Goal: Communication & Community: Share content

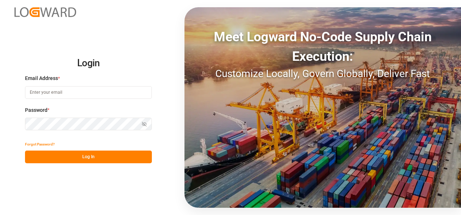
type input "[PERSON_NAME][EMAIL_ADDRESS][PERSON_NAME][DOMAIN_NAME]"
click at [105, 153] on button "Log In" at bounding box center [88, 157] width 127 height 13
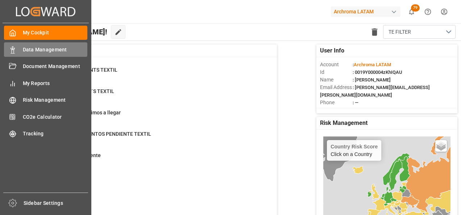
click at [11, 44] on div "Data Management Data Management" at bounding box center [45, 49] width 83 height 14
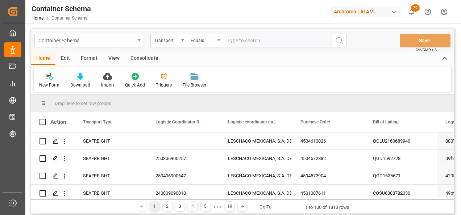
click at [138, 47] on div "Container Schema" at bounding box center [88, 41] width 109 height 14
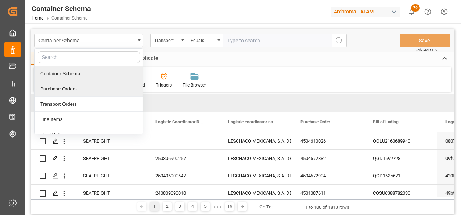
click at [84, 85] on div "Purchase Orders" at bounding box center [89, 88] width 108 height 15
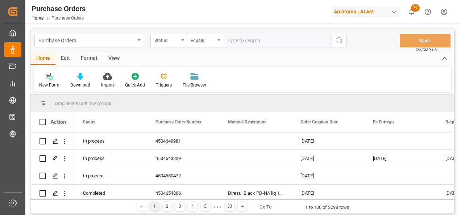
click at [181, 44] on div "Status" at bounding box center [168, 41] width 36 height 14
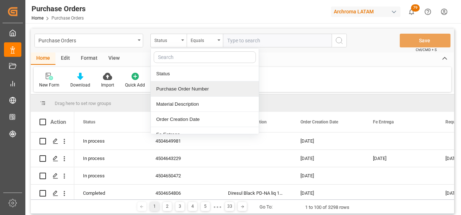
click at [180, 88] on div "Purchase Order Number" at bounding box center [205, 88] width 108 height 15
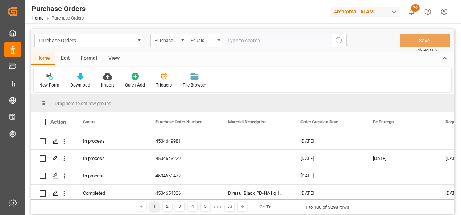
click at [206, 44] on div "Equals" at bounding box center [205, 41] width 36 height 14
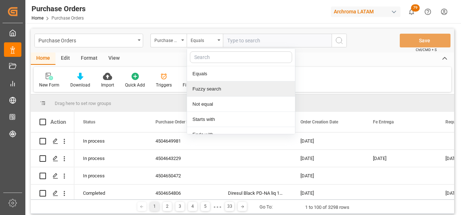
click at [214, 87] on div "Fuzzy search" at bounding box center [241, 88] width 108 height 15
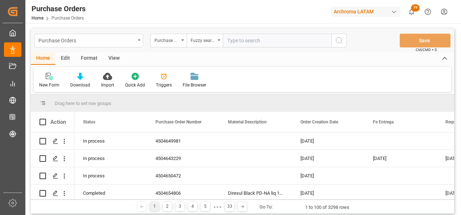
click at [132, 37] on div "Purchase Orders" at bounding box center [86, 39] width 97 height 9
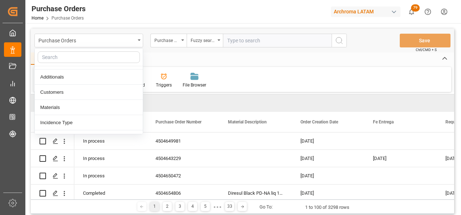
scroll to position [37, 0]
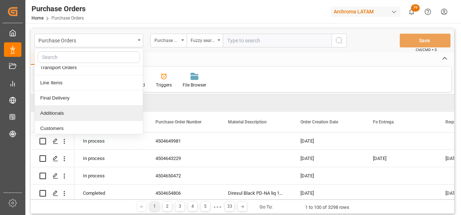
click at [93, 111] on div "Additionals" at bounding box center [89, 113] width 108 height 15
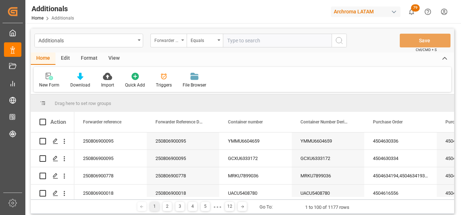
click at [175, 43] on div "Forwarder reference" at bounding box center [166, 39] width 25 height 8
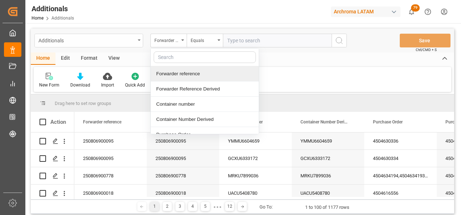
click at [111, 43] on div "Additionals" at bounding box center [86, 39] width 97 height 9
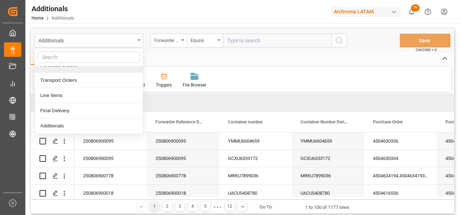
scroll to position [36, 0]
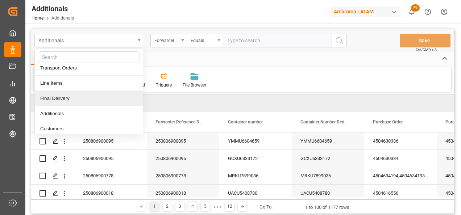
click at [105, 95] on div "Final Delivery" at bounding box center [89, 98] width 108 height 15
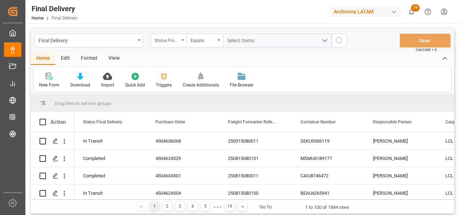
click at [180, 46] on div "Status Final Delivery" at bounding box center [168, 41] width 36 height 14
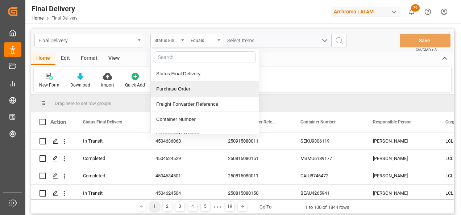
click at [181, 85] on div "Purchase Order" at bounding box center [205, 88] width 108 height 15
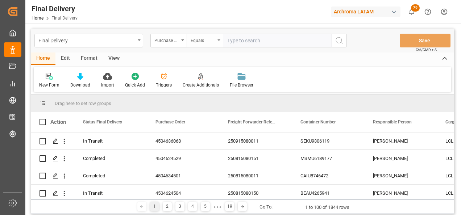
click at [200, 40] on div "Equals" at bounding box center [202, 39] width 25 height 8
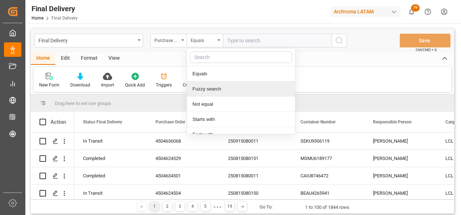
click at [210, 89] on div "Fuzzy search" at bounding box center [241, 88] width 108 height 15
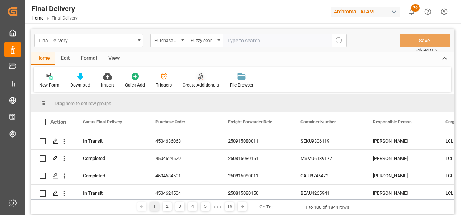
paste input "4504649981"
type input "4504649981"
click at [337, 42] on icon "search button" at bounding box center [339, 40] width 9 height 9
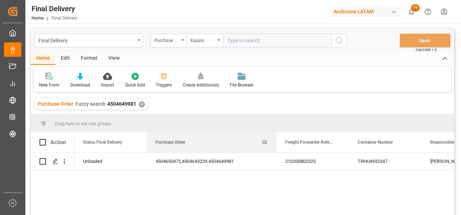
drag, startPoint x: 218, startPoint y: 141, endPoint x: 275, endPoint y: 141, distance: 57.2
click at [275, 141] on div at bounding box center [276, 142] width 3 height 20
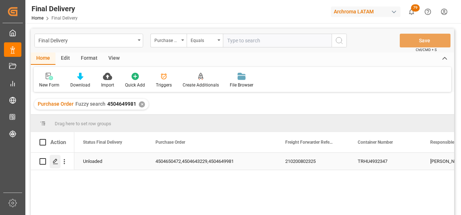
click at [57, 161] on icon "Press SPACE to select this row." at bounding box center [56, 162] width 6 height 6
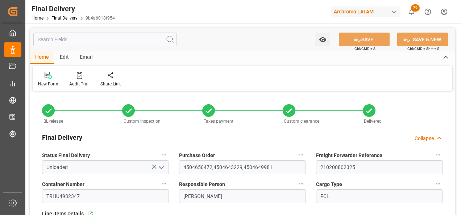
type input "2"
type input "[DATE]"
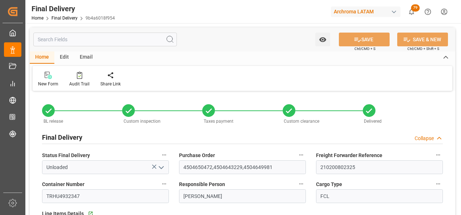
type input "[DATE]"
type input "[DATE] 00:00"
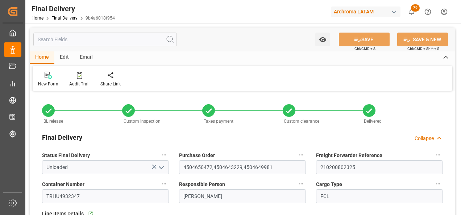
type input "[DATE] 00:00"
type input "[DATE]"
click at [64, 20] on link "Final Delivery" at bounding box center [64, 18] width 26 height 5
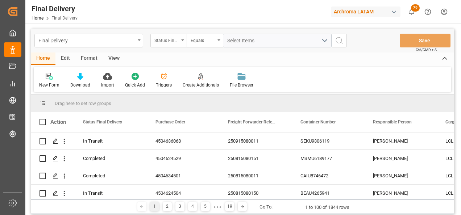
click at [168, 43] on div "Status Final Delivery" at bounding box center [166, 39] width 25 height 8
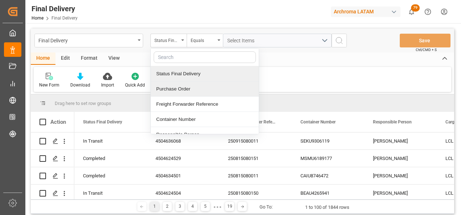
click at [190, 89] on div "Purchase Order" at bounding box center [205, 88] width 108 height 15
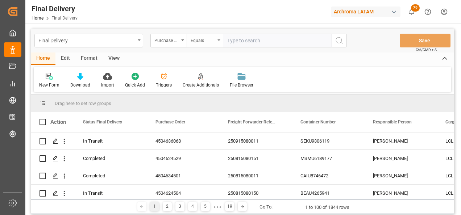
click at [199, 45] on div "Equals" at bounding box center [205, 41] width 36 height 14
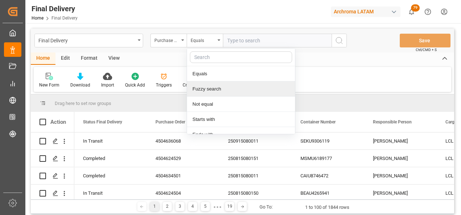
drag, startPoint x: 212, startPoint y: 85, endPoint x: 216, endPoint y: 84, distance: 3.8
click at [213, 85] on div "Fuzzy search" at bounding box center [241, 88] width 108 height 15
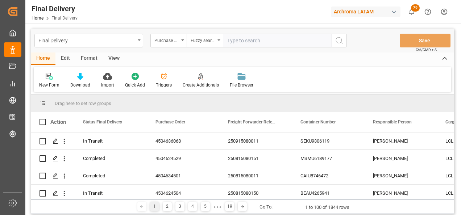
paste input "4504631719"
type input "4504631719"
click at [337, 45] on button "search button" at bounding box center [338, 41] width 15 height 14
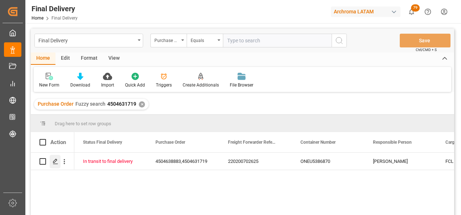
click at [54, 163] on polygon "Press SPACE to select this row." at bounding box center [55, 161] width 4 height 4
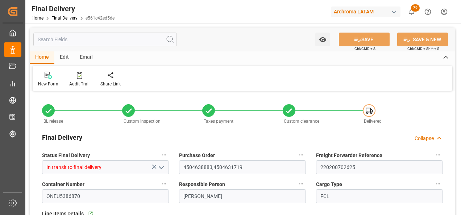
type input "5"
type input "[DATE]"
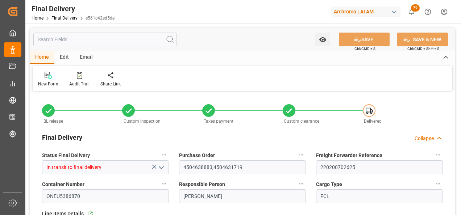
type input "[DATE]"
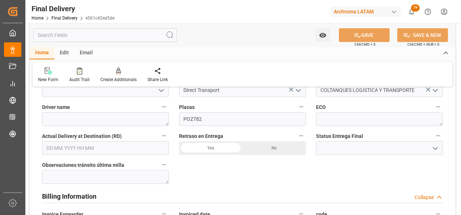
scroll to position [435, 0]
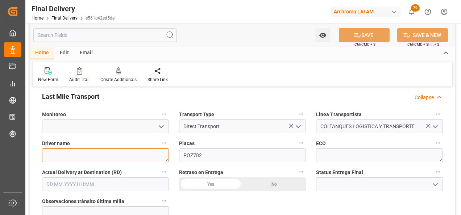
click at [100, 152] on textarea at bounding box center [105, 155] width 127 height 14
paste textarea "[PERSON_NAME]"
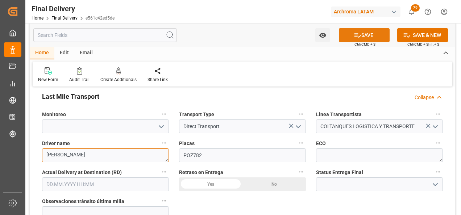
type textarea "[PERSON_NAME]"
click at [358, 36] on icon at bounding box center [357, 36] width 8 height 8
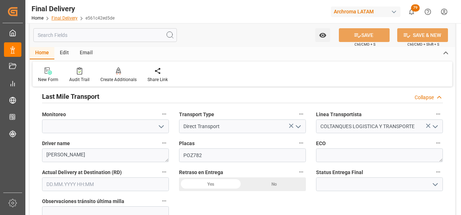
click at [71, 19] on link "Final Delivery" at bounding box center [64, 18] width 26 height 5
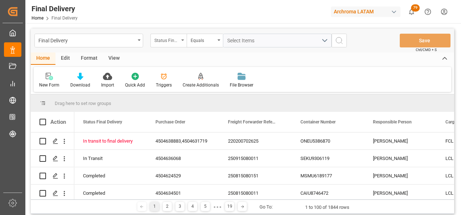
click at [177, 43] on div "Status Final Delivery" at bounding box center [166, 39] width 25 height 8
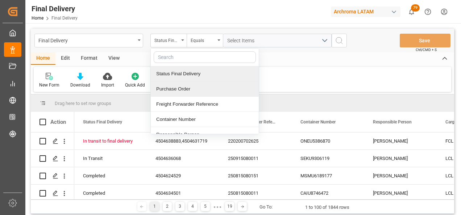
click at [178, 85] on div "Purchase Order" at bounding box center [205, 88] width 108 height 15
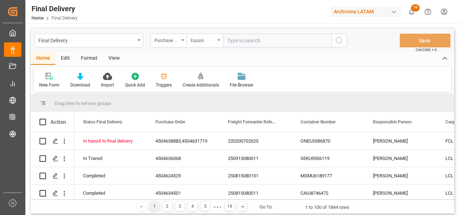
click at [194, 44] on div "Equals" at bounding box center [205, 41] width 36 height 14
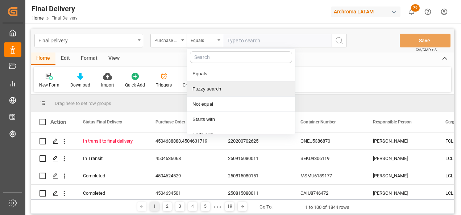
click at [206, 88] on div "Fuzzy search" at bounding box center [241, 88] width 108 height 15
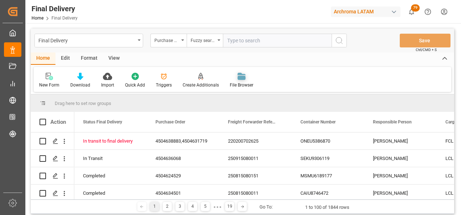
paste input "4504653908"
type input "4504653908"
click at [343, 40] on button "search button" at bounding box center [338, 41] width 15 height 14
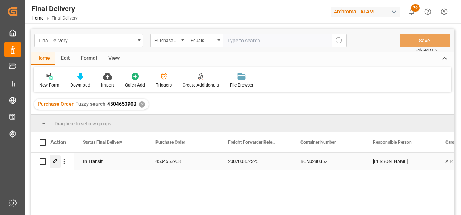
click at [55, 162] on polygon "Press SPACE to select this row." at bounding box center [55, 161] width 4 height 4
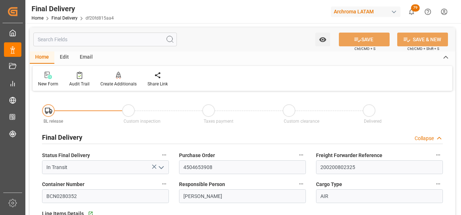
type input "[DATE]"
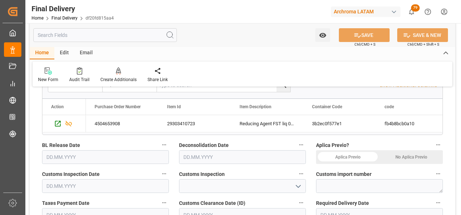
scroll to position [145, 0]
click at [409, 153] on div "No Aplica Previo" at bounding box center [410, 158] width 63 height 14
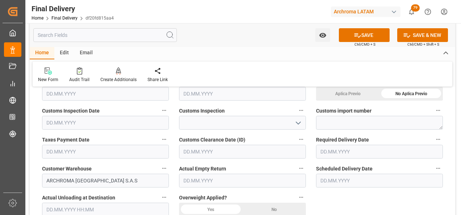
scroll to position [217, 0]
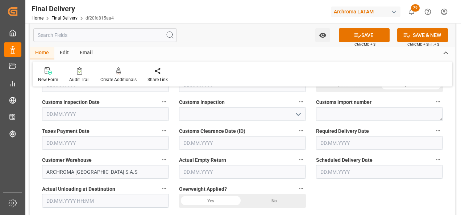
click at [348, 142] on input "text" at bounding box center [379, 143] width 127 height 14
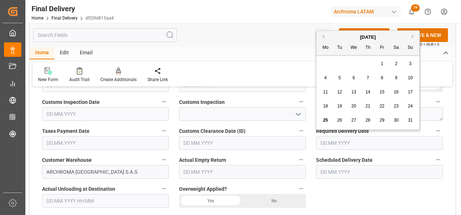
click at [342, 118] on div "26" at bounding box center [339, 120] width 9 height 9
type input "[DATE]"
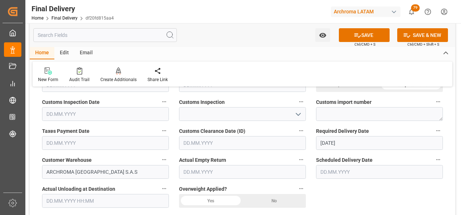
click at [343, 173] on input "text" at bounding box center [379, 172] width 127 height 14
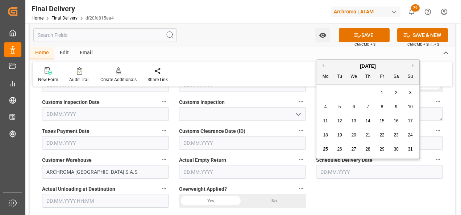
click at [323, 150] on span "25" at bounding box center [325, 149] width 5 height 5
type input "[DATE]"
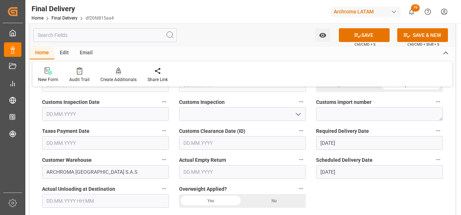
scroll to position [181, 0]
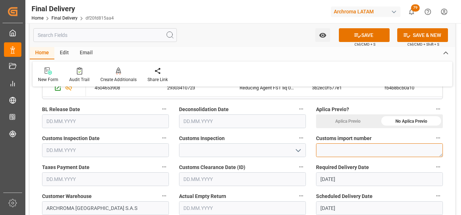
click at [327, 153] on textarea at bounding box center [379, 150] width 127 height 14
paste textarea "032025001529651-1"
type textarea "032025001529651-1"
click at [210, 181] on input "text" at bounding box center [242, 179] width 127 height 14
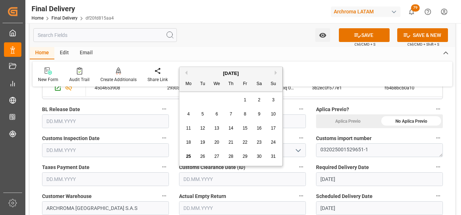
click at [246, 142] on span "22" at bounding box center [244, 142] width 5 height 5
type input "[DATE]"
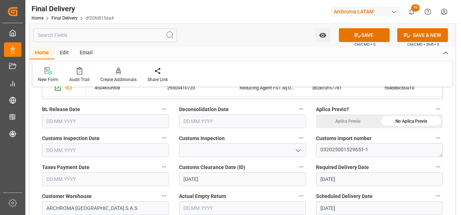
click at [93, 172] on input "text" at bounding box center [105, 179] width 127 height 14
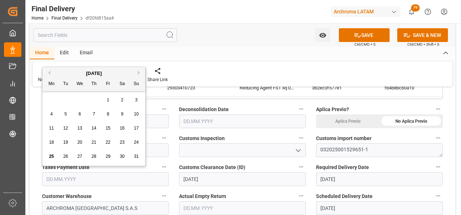
click at [107, 140] on span "22" at bounding box center [107, 142] width 5 height 5
type input "[DATE]"
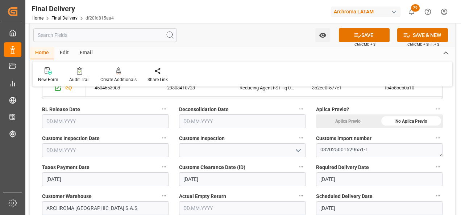
click at [299, 150] on icon "open menu" at bounding box center [298, 150] width 9 height 9
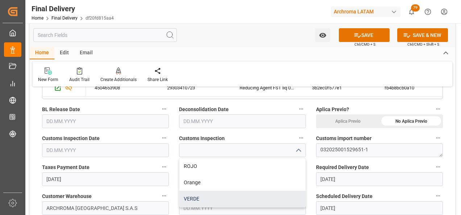
click at [246, 194] on div "VERDE" at bounding box center [242, 199] width 126 height 16
type input "VERDE"
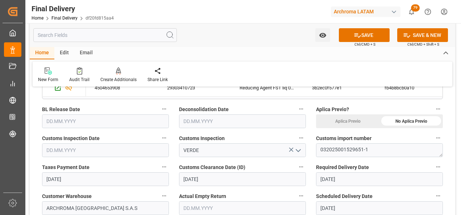
click at [84, 150] on input "text" at bounding box center [105, 150] width 127 height 14
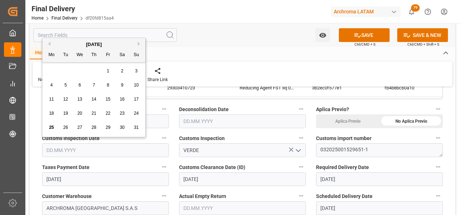
click at [109, 114] on span "22" at bounding box center [107, 113] width 5 height 5
type input "[DATE]"
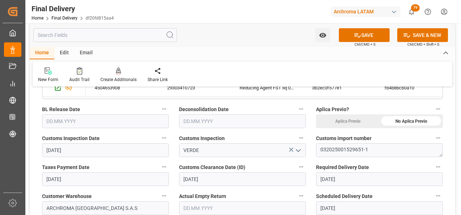
click at [88, 126] on input "text" at bounding box center [105, 121] width 127 height 14
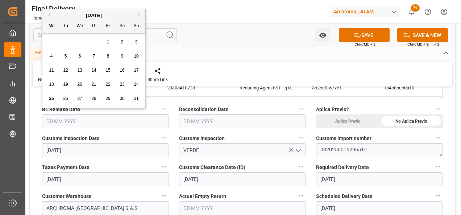
click at [108, 84] on span "22" at bounding box center [107, 84] width 5 height 5
type input "[DATE]"
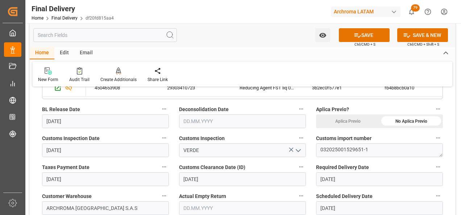
scroll to position [217, 0]
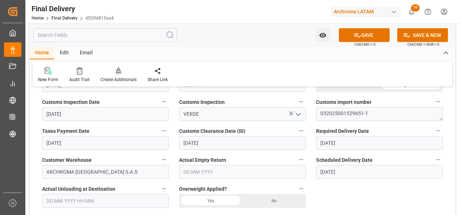
click at [269, 201] on div "No" at bounding box center [273, 201] width 63 height 14
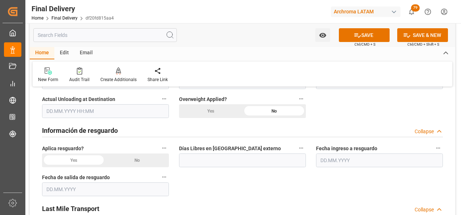
scroll to position [326, 0]
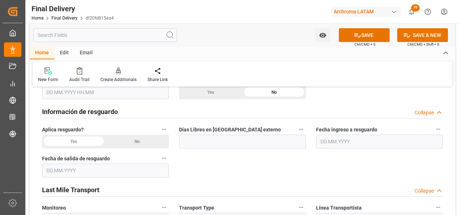
click at [142, 143] on div "No" at bounding box center [136, 142] width 63 height 14
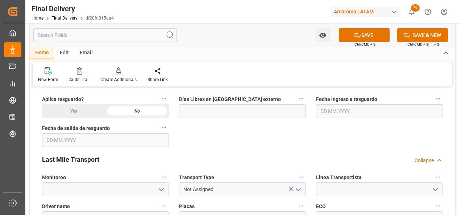
scroll to position [398, 0]
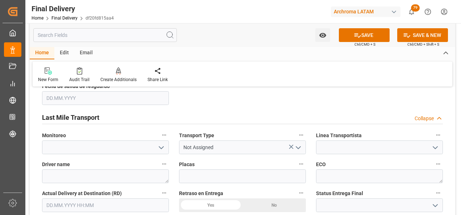
click at [296, 149] on icon "open menu" at bounding box center [298, 147] width 9 height 9
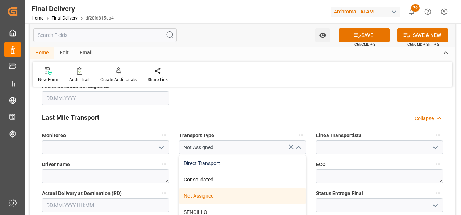
click at [274, 161] on div "Direct Transport" at bounding box center [242, 163] width 126 height 16
type input "Direct Transport"
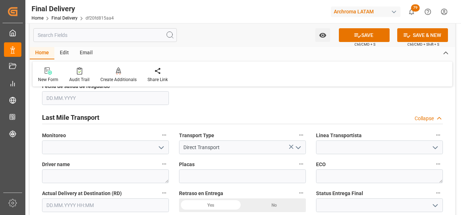
click at [432, 148] on icon "open menu" at bounding box center [435, 147] width 9 height 9
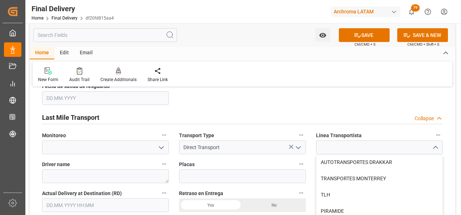
scroll to position [290, 0]
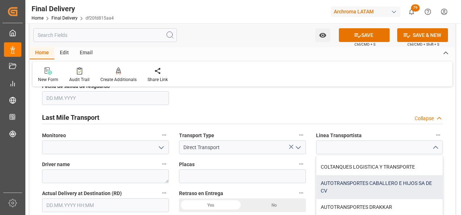
click at [383, 181] on div "AUTOTRANSPORTES CABALLERO E HIJOS SA DE CV" at bounding box center [379, 187] width 126 height 24
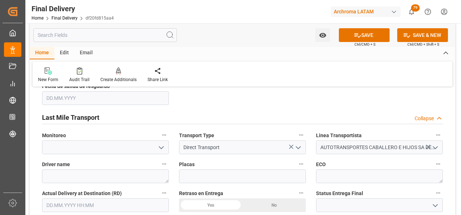
click at [433, 149] on icon "open menu" at bounding box center [435, 147] width 9 height 9
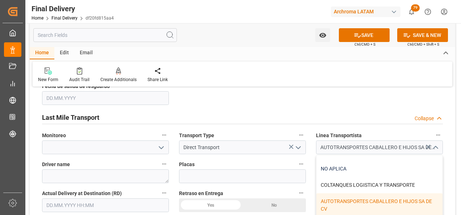
scroll to position [253, 0]
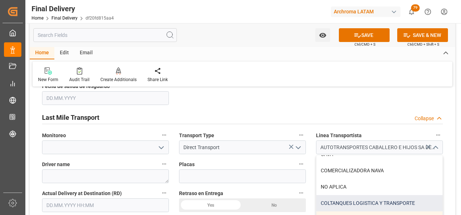
click at [378, 198] on div "COLTANQUES LOGISTICA Y TRANSPORTE" at bounding box center [379, 203] width 126 height 16
type input "COLTANQUES LOGISTICA Y TRANSPORTE"
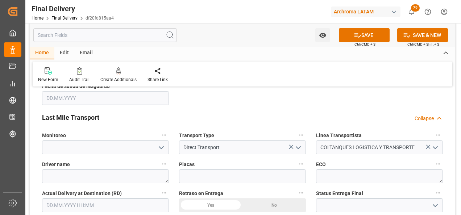
click at [276, 202] on div "No" at bounding box center [273, 205] width 63 height 14
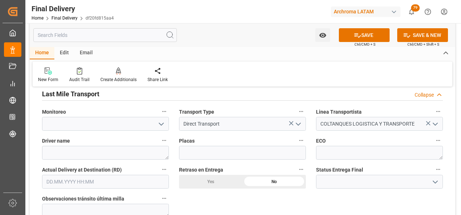
scroll to position [435, 0]
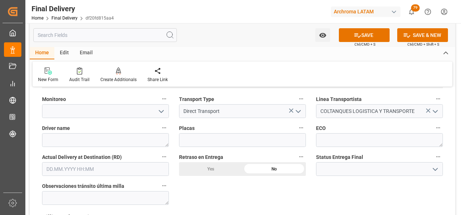
click at [283, 179] on div "BL release Custom inspection Taxes payment Custom clearance Delivered Final Del…" at bounding box center [242, 140] width 425 height 963
click at [142, 142] on textarea at bounding box center [105, 140] width 127 height 14
paste textarea "[PERSON_NAME]"
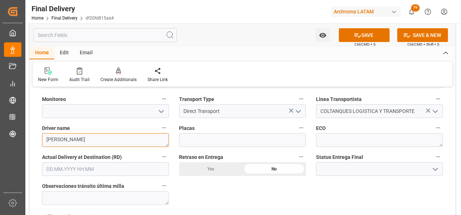
type textarea "[PERSON_NAME]"
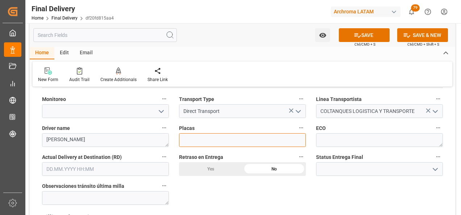
click at [208, 140] on input at bounding box center [242, 140] width 127 height 14
paste input "WFQ302"
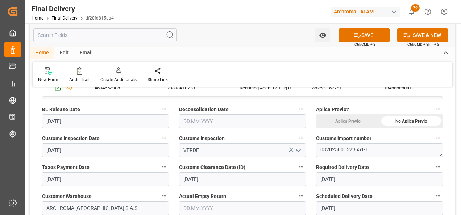
scroll to position [109, 0]
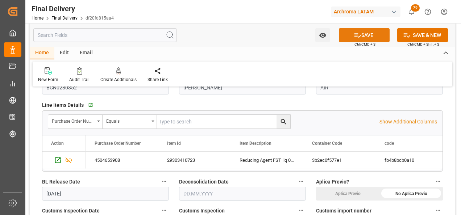
type input "WFQ302"
click at [361, 35] on button "SAVE" at bounding box center [364, 35] width 51 height 14
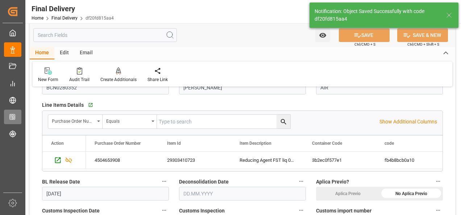
type textarea "1"
type input "In transit to final delivery"
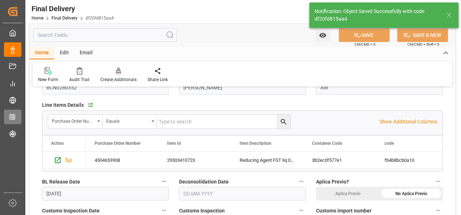
type input "1"
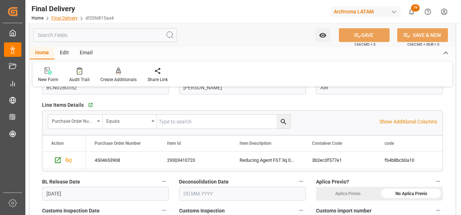
click at [63, 17] on link "Final Delivery" at bounding box center [64, 18] width 26 height 5
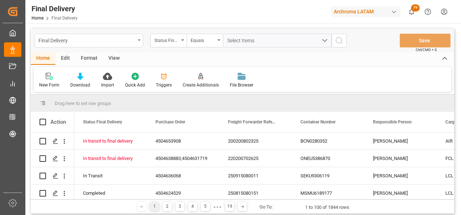
click at [137, 43] on div "Final Delivery" at bounding box center [88, 41] width 109 height 14
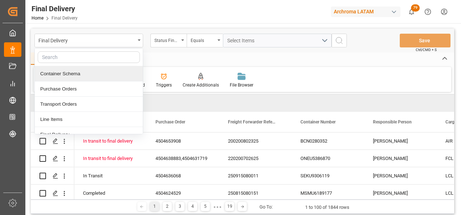
click at [106, 76] on div "Container Schema" at bounding box center [89, 73] width 108 height 15
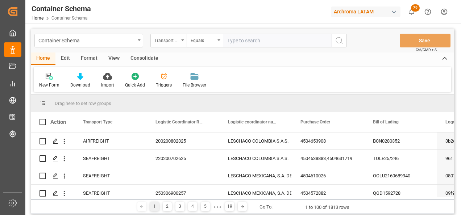
click at [181, 45] on div "Transport Type" at bounding box center [168, 41] width 36 height 14
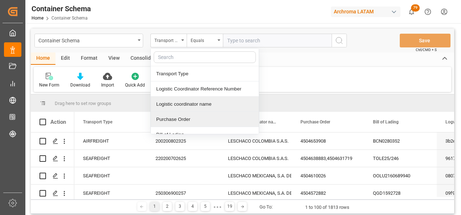
click at [186, 116] on div "Purchase Order" at bounding box center [205, 119] width 108 height 15
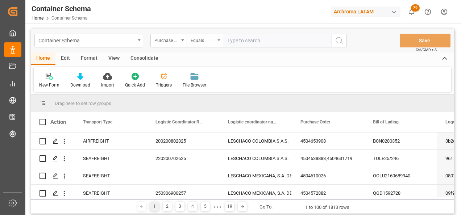
click at [198, 46] on div "Equals" at bounding box center [205, 41] width 36 height 14
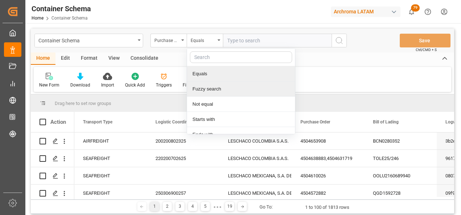
click at [209, 89] on div "Fuzzy search" at bounding box center [241, 88] width 108 height 15
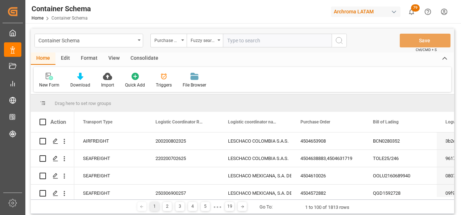
paste input "4504600388"
type input "4504600388"
click at [344, 41] on button "search button" at bounding box center [338, 41] width 15 height 14
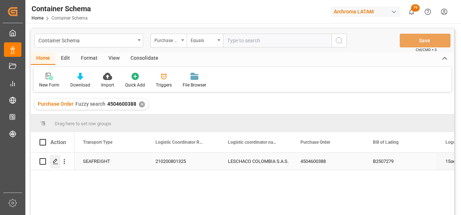
click at [51, 163] on div "Press SPACE to select this row." at bounding box center [55, 161] width 11 height 13
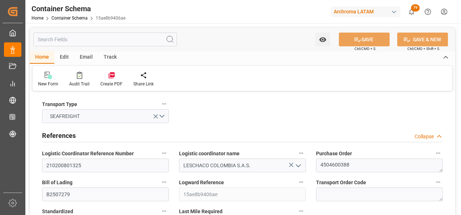
type input "0"
type input "3"
type input "1"
type input "1000"
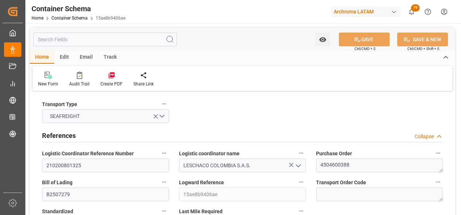
type input "1064"
type input "Hapag [PERSON_NAME]"
type input "Hapag [PERSON_NAME] Aktiengesellschaft"
type input "BEANR"
type input "COCTG"
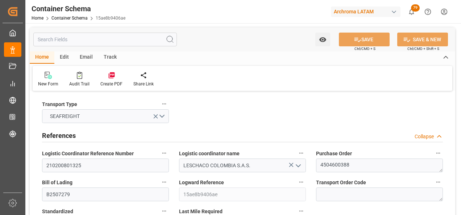
type input "COCTG"
type input "9777620"
type input "9729087"
type input "[DATE] 13:00"
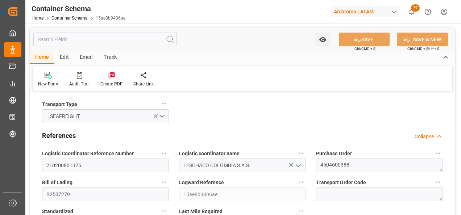
type input "[DATE]"
type input "[DATE] 00:00"
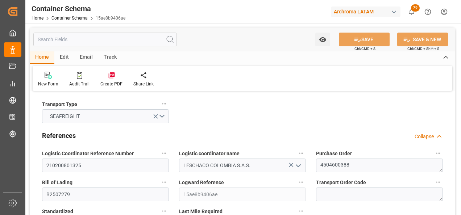
type input "[DATE] 00:00"
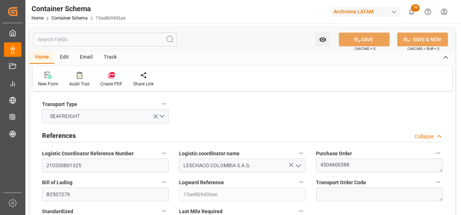
type input "[DATE] 00:00"
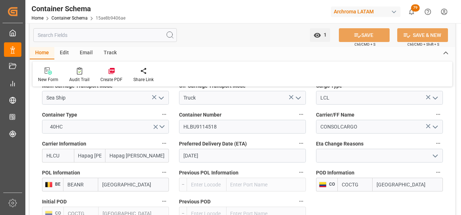
scroll to position [688, 0]
click at [197, 127] on input "HLBU9114518" at bounding box center [242, 127] width 127 height 14
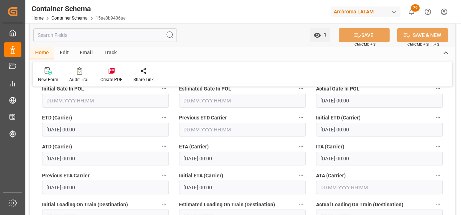
scroll to position [942, 0]
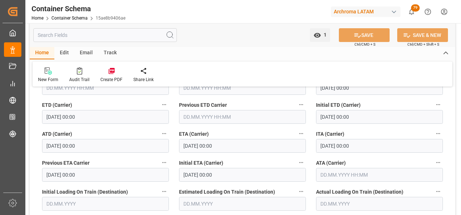
click at [330, 175] on input "text" at bounding box center [379, 175] width 127 height 14
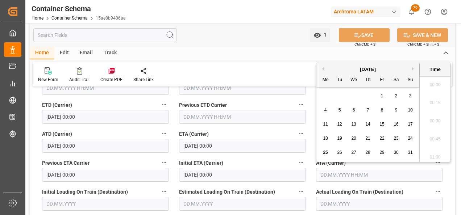
scroll to position [600, 0]
click at [393, 139] on div "23" at bounding box center [395, 138] width 9 height 9
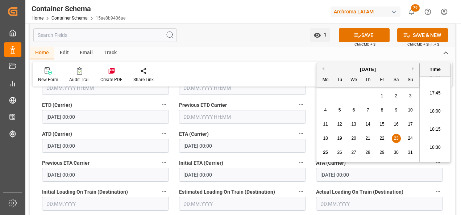
scroll to position [1288, 0]
click at [437, 136] on li "18:30" at bounding box center [434, 137] width 31 height 18
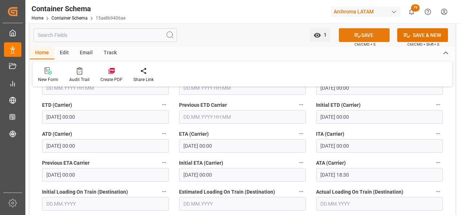
click at [360, 35] on button "SAVE" at bounding box center [364, 35] width 51 height 14
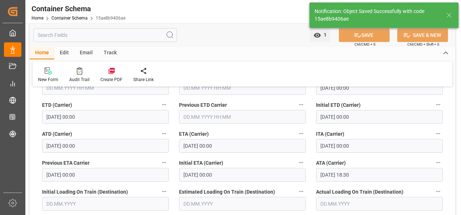
type input "[DATE] 00:00"
click at [84, 54] on div "Email" at bounding box center [86, 53] width 24 height 12
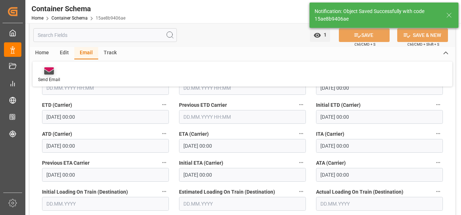
click at [40, 77] on div "Send Email" at bounding box center [49, 79] width 22 height 7
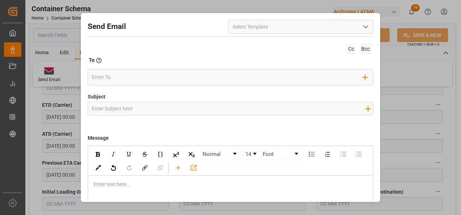
click at [360, 28] on body "Created by potrace 1.15, written by [PERSON_NAME] [DATE]-[DATE] Created by potr…" at bounding box center [230, 107] width 461 height 215
click at [362, 29] on icon "open menu" at bounding box center [365, 26] width 9 height 9
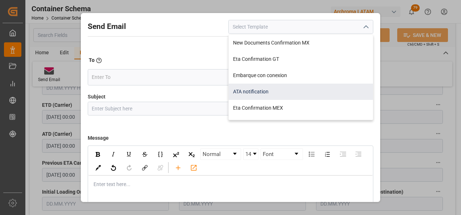
click at [285, 88] on div "ATA notification" at bounding box center [301, 92] width 144 height 16
type input "ATA notification"
type input "Aviso de llegada | PO {{purchaseOrder}} | BL {{bookingNumber}} | Contenedor {{c…"
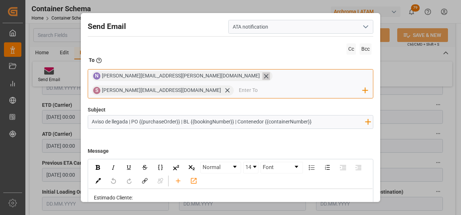
click at [262, 79] on icon at bounding box center [266, 76] width 8 height 8
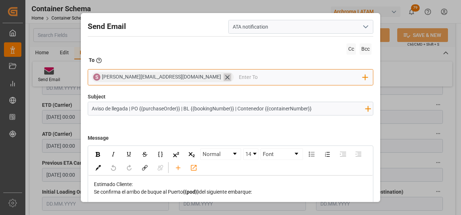
click at [223, 77] on icon at bounding box center [227, 78] width 8 height 8
click at [199, 77] on input "email" at bounding box center [227, 77] width 271 height 11
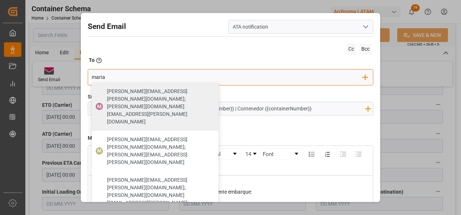
type input "maria"
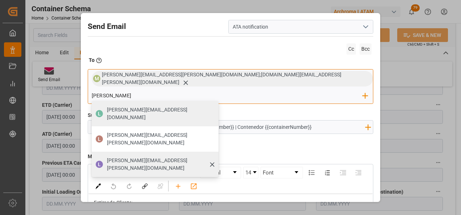
type input "[PERSON_NAME]"
click at [213, 157] on span "[PERSON_NAME][EMAIL_ADDRESS][PERSON_NAME][DOMAIN_NAME]" at bounding box center [160, 164] width 106 height 15
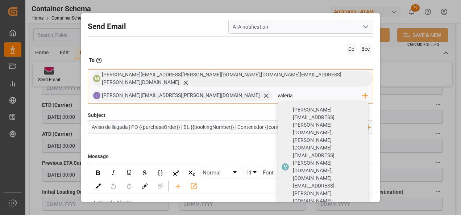
type input "valeria"
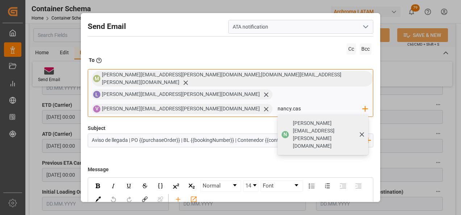
type input "nancy.cas"
click at [283, 131] on div "N" at bounding box center [285, 135] width 4 height 8
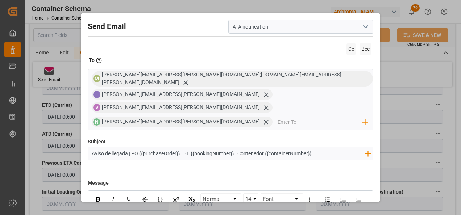
click at [332, 147] on input "Aviso de llegada | PO {{purchaseOrder}} | BL {{bookingNumber}} | Contenedor {{c…" at bounding box center [228, 153] width 281 height 13
paste input "//LCL//CTG"
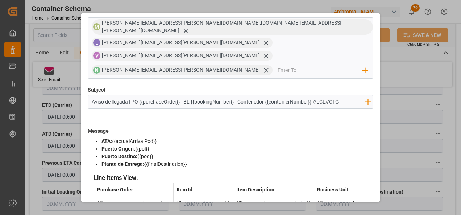
scroll to position [0, 0]
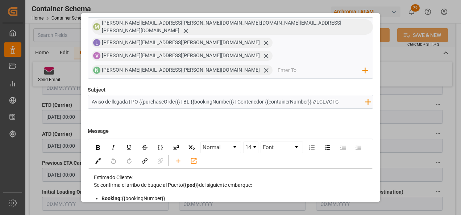
type input "Aviso de llegada | PO {{purchaseOrder}} | BL {{bookingNumber}} | Contenedor {{c…"
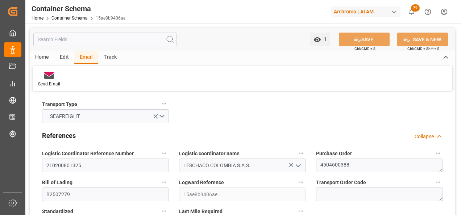
click at [61, 15] on div "Home Container Schema 15ae8b9406ae" at bounding box center [79, 18] width 94 height 8
click at [63, 18] on link "Container Schema" at bounding box center [69, 18] width 36 height 5
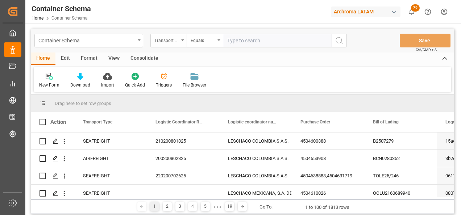
click at [181, 45] on div "Transport Type" at bounding box center [168, 41] width 36 height 14
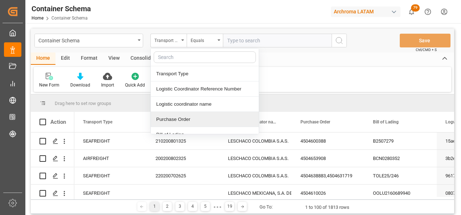
drag, startPoint x: 184, startPoint y: 117, endPoint x: 189, endPoint y: 96, distance: 21.4
click at [184, 117] on div "Purchase Order" at bounding box center [205, 119] width 108 height 15
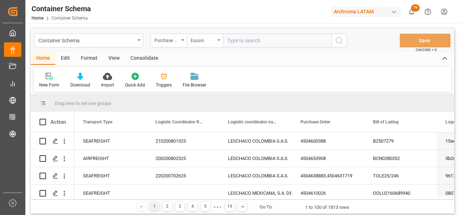
click at [201, 38] on div "Equals" at bounding box center [202, 39] width 25 height 8
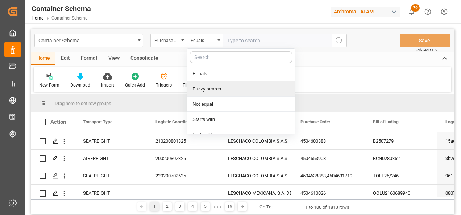
click at [210, 85] on div "Fuzzy search" at bounding box center [241, 88] width 108 height 15
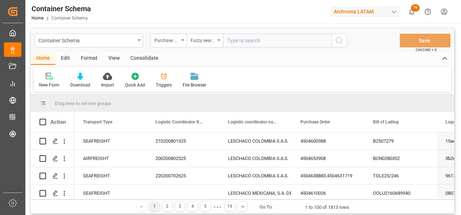
paste input "4504635032"
type input "4504635032"
click at [339, 41] on icon "search button" at bounding box center [339, 40] width 9 height 9
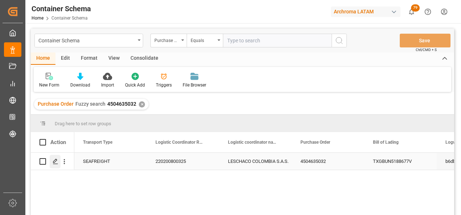
click at [58, 162] on div "Press SPACE to select this row." at bounding box center [55, 161] width 11 height 13
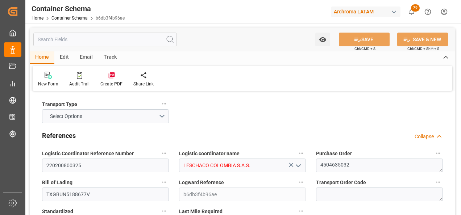
type input "0"
type input "3"
type input "1"
type input "3"
type input "2400"
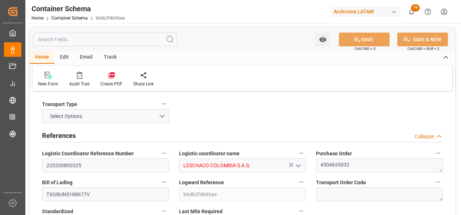
type input "1485.4"
type input "Maersk"
type input "Maersk Line AS"
type input "CNTXG"
type input "CNTNG"
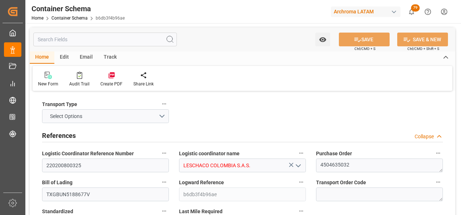
type input "COBUN"
type input "9623661"
type input "[DATE] 07:45"
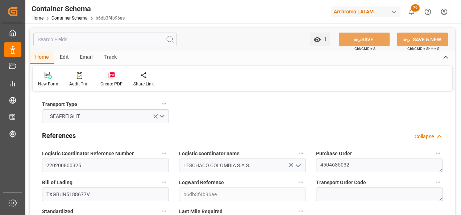
type input "[DATE]"
type input "[DATE] 00:00"
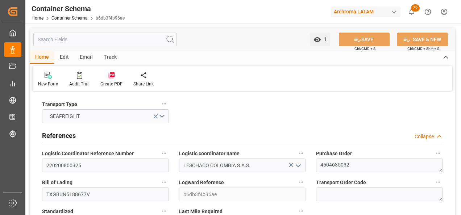
type input "[DATE] 00:00"
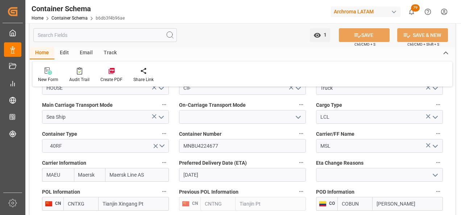
scroll to position [688, 0]
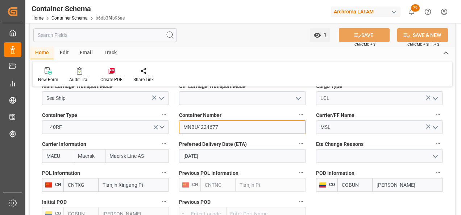
click at [194, 126] on input "MNBU4224677" at bounding box center [242, 127] width 127 height 14
click at [91, 50] on div "Email" at bounding box center [86, 53] width 24 height 12
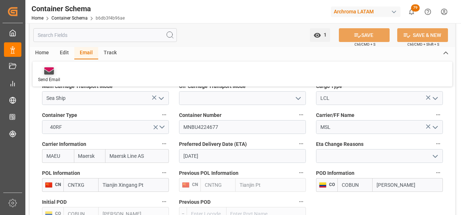
click at [51, 74] on icon at bounding box center [49, 72] width 10 height 5
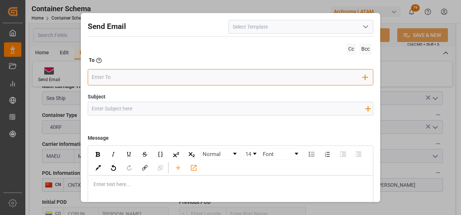
click at [200, 81] on input "email" at bounding box center [227, 77] width 271 height 11
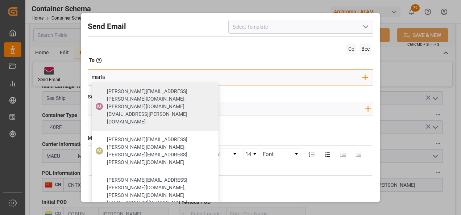
type input "maria"
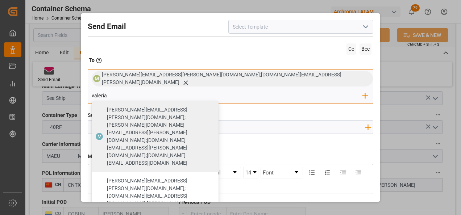
type input "valeria"
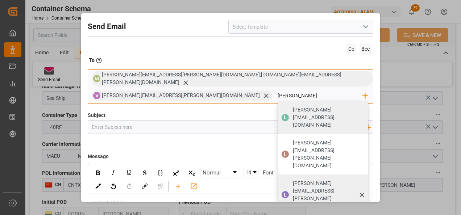
type input "[PERSON_NAME]"
click at [293, 180] on span "[PERSON_NAME][EMAIL_ADDRESS][PERSON_NAME][DOMAIN_NAME]" at bounding box center [328, 195] width 70 height 30
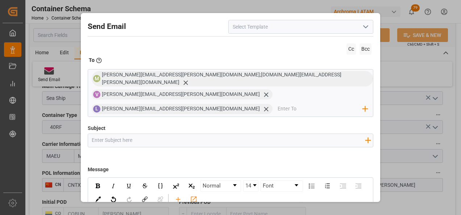
click at [209, 134] on input "Subject" at bounding box center [228, 140] width 281 height 13
click at [221, 134] on input "Subject" at bounding box center [228, 140] width 281 height 13
paste input "PO 4504635032 //TE//LOGWARD STATUS// ARCHROMA TEXTILE EFFECTS//ARCHROMA [GEOGRA…"
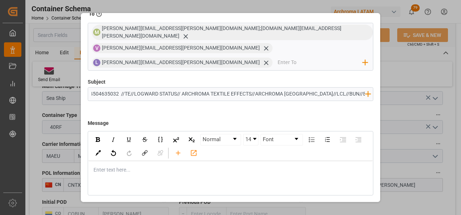
scroll to position [52, 0]
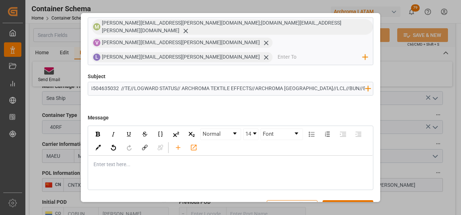
type input "PO 4504635032 //TE//LOGWARD STATUS// ARCHROMA TEXTILE EFFECTS//ARCHROMA [GEOGRA…"
click at [147, 161] on div "rdw-editor" at bounding box center [231, 165] width 274 height 8
click at [172, 156] on div "Enter text here..." at bounding box center [230, 165] width 284 height 18
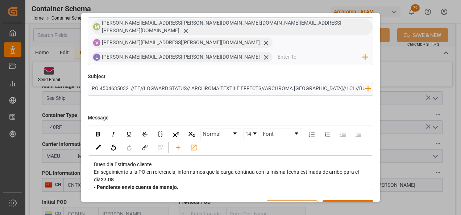
click at [159, 161] on div "Buen dia Estimado cliente" at bounding box center [231, 165] width 274 height 8
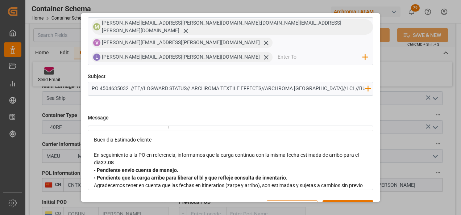
scroll to position [36, 0]
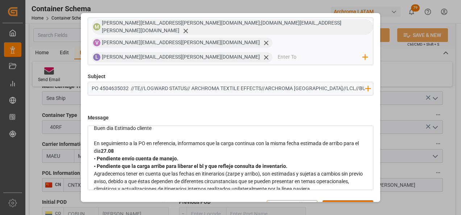
click at [149, 140] on div "En seguimiento a la PO en referencia, informamos que la carga continua con la m…" at bounding box center [231, 147] width 274 height 15
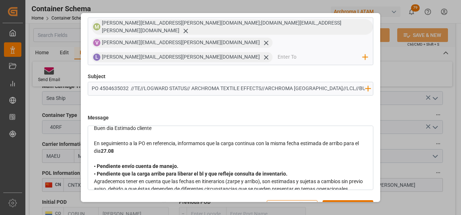
click at [288, 163] on div "• Pendiente envío cuenta de manejo. • Pendiente que la carga arribe para libera…" at bounding box center [231, 170] width 274 height 15
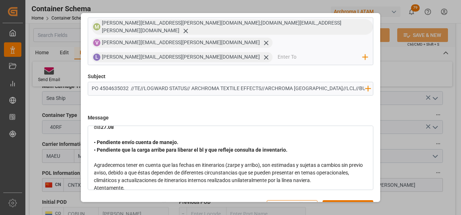
scroll to position [72, 0]
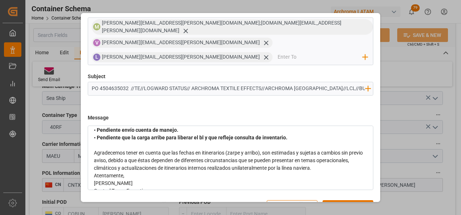
click at [349, 149] on div "Agradecemos tener en cuenta que las fechas en itinerarios (zarpe y arribo), son…" at bounding box center [231, 160] width 274 height 23
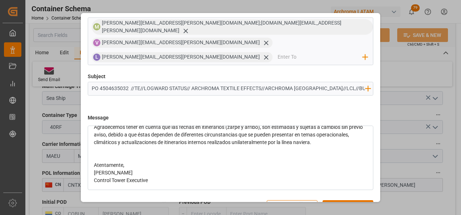
click at [175, 162] on div "Atentamente," at bounding box center [231, 166] width 274 height 8
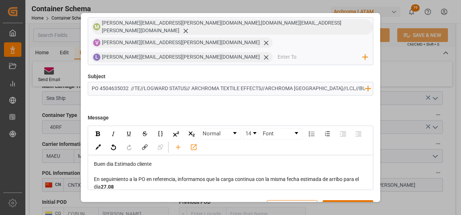
scroll to position [0, 0]
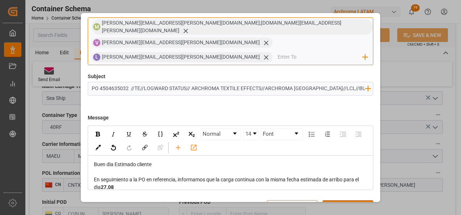
click at [206, 44] on div "M [PERSON_NAME][EMAIL_ADDRESS][PERSON_NAME][DOMAIN_NAME];[DOMAIN_NAME][EMAIL_AD…" at bounding box center [231, 41] width 286 height 48
click at [277, 52] on input "email" at bounding box center [319, 57] width 85 height 11
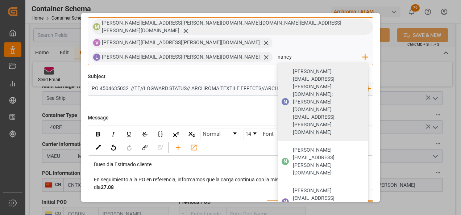
type input "[PERSON_NAME][EMAIL_ADDRESS][PERSON_NAME][DOMAIN_NAME]"
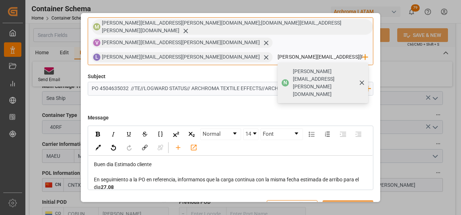
click at [293, 68] on span "[PERSON_NAME][EMAIL_ADDRESS][PERSON_NAME][DOMAIN_NAME]" at bounding box center [328, 83] width 70 height 30
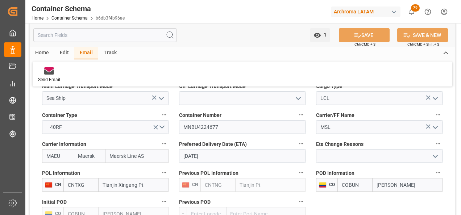
scroll to position [688, 0]
click at [80, 18] on link "Container Schema" at bounding box center [69, 18] width 36 height 5
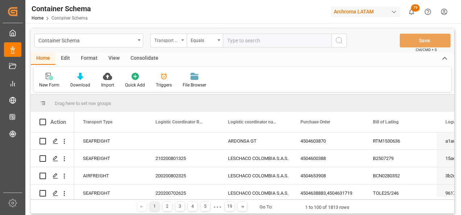
click at [169, 42] on div "Transport Type" at bounding box center [166, 39] width 25 height 8
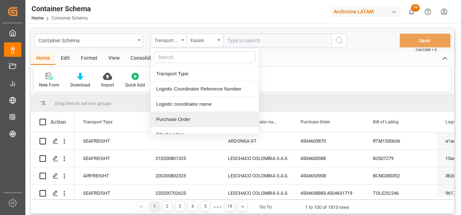
click at [180, 117] on div "Purchase Order" at bounding box center [205, 119] width 108 height 15
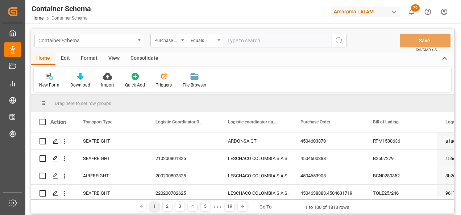
click at [204, 48] on div "Container Schema Purchase Order Equals Save Ctrl/CMD + S" at bounding box center [242, 41] width 423 height 24
click at [204, 45] on div "Equals" at bounding box center [205, 41] width 36 height 14
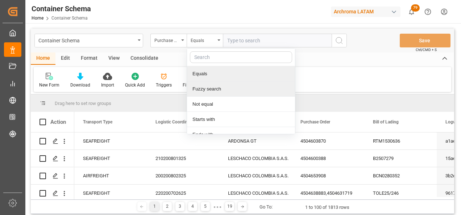
click at [215, 87] on div "Fuzzy search" at bounding box center [241, 88] width 108 height 15
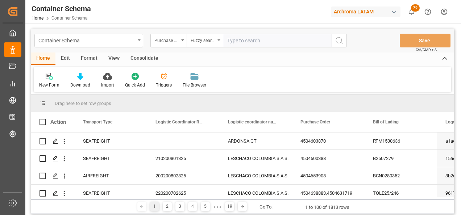
paste input "4504640831"
type input "4504640831"
click at [335, 42] on icon "search button" at bounding box center [339, 40] width 9 height 9
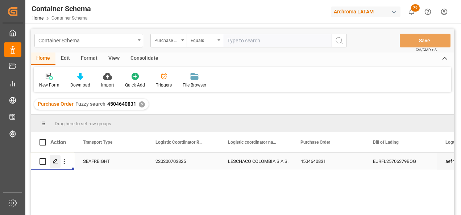
click at [57, 164] on icon "Press SPACE to select this row." at bounding box center [56, 162] width 6 height 6
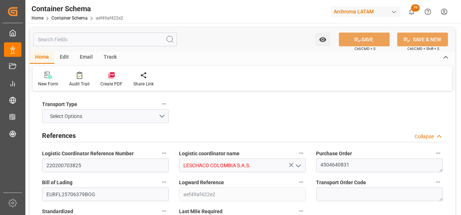
type input "0"
type input "3"
type input "1"
type input "200"
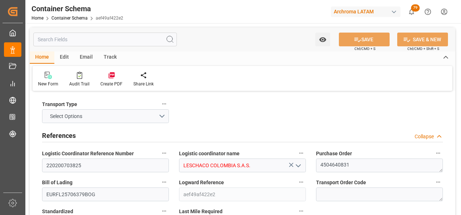
type input "215"
type input "Maersk"
type input "Maersk Line AS"
type input "CNSGH"
type input "CNSHA"
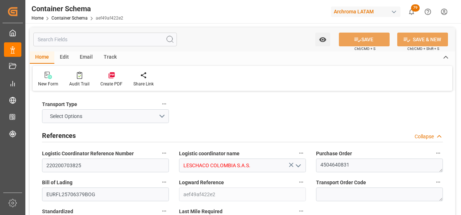
type input "COBUN"
type input "9245744"
type input "[DATE] 09:30"
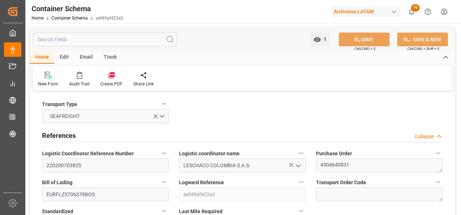
type input "[DATE]"
type input "[DATE] 00:00"
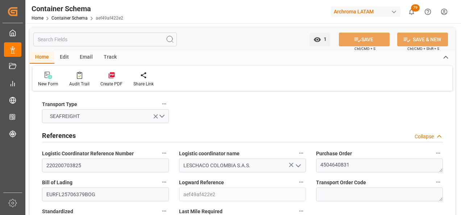
type input "[DATE] 00:00"
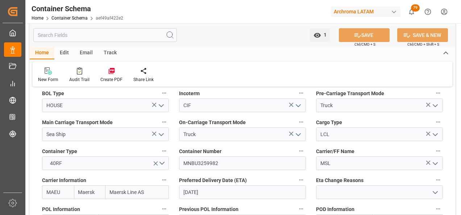
scroll to position [688, 0]
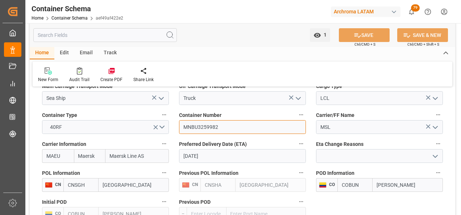
click at [200, 127] on input "MNBU3259982" at bounding box center [242, 127] width 127 height 14
click at [85, 53] on div "Email" at bounding box center [86, 53] width 24 height 12
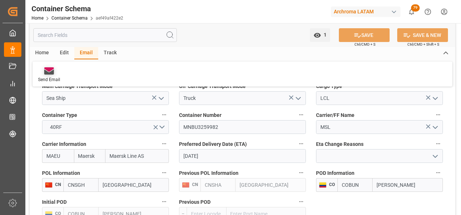
click at [54, 73] on icon at bounding box center [49, 72] width 10 height 5
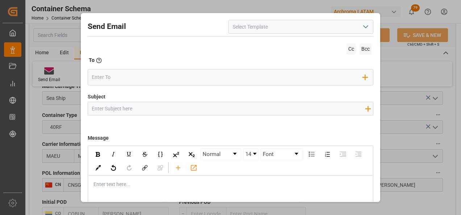
click at [206, 115] on div at bounding box center [228, 108] width 281 height 13
click at [205, 110] on input "Subject" at bounding box center [228, 108] width 281 height 13
paste input "PO 4504640831 //TE//LOGWARD STATUS//WOR-BIZ INDUSTRIAL PRODUCT СO., LIMITED//AR…"
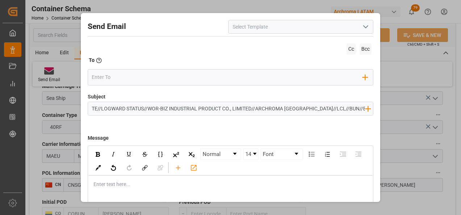
scroll to position [0, 41]
type input "PO 4504640831 //TE//LOGWARD STATUS//WOR-BIZ INDUSTRIAL PRODUCT СO., LIMITED//AR…"
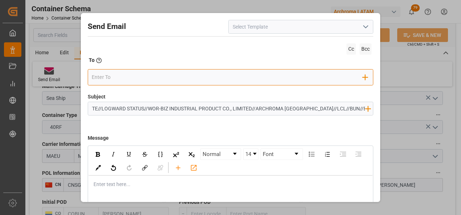
click at [189, 74] on input "email" at bounding box center [227, 77] width 271 height 11
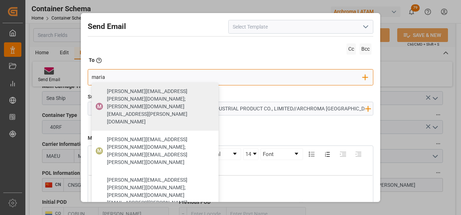
type input "maria"
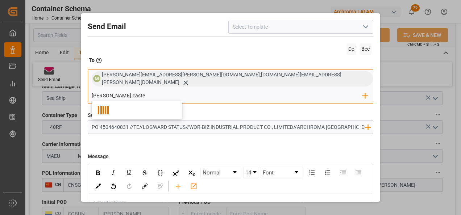
type input "[PERSON_NAME].castel"
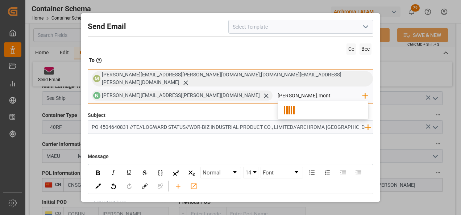
type input "[PERSON_NAME].monto"
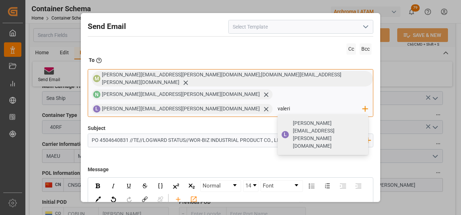
type input "valeria"
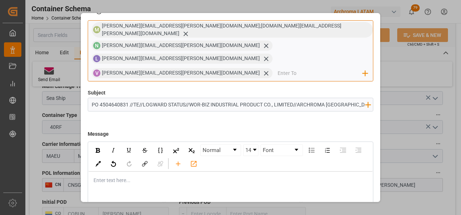
scroll to position [52, 0]
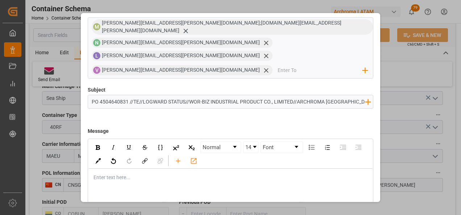
click at [168, 174] on div "rdw-editor" at bounding box center [231, 178] width 274 height 8
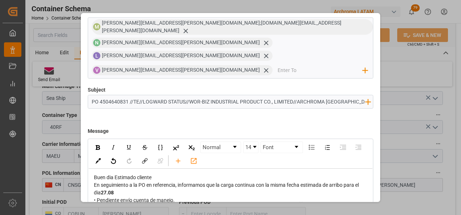
click at [180, 174] on div "Buen dia Estimado cliente" at bounding box center [231, 178] width 274 height 8
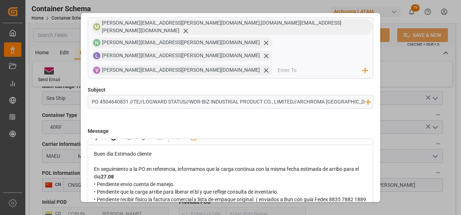
scroll to position [36, 0]
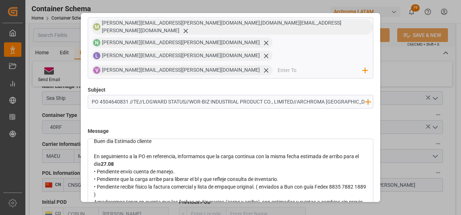
click at [183, 153] on div "En seguimiento a la PO en referencia, informamos que la carga continua con la m…" at bounding box center [231, 160] width 274 height 15
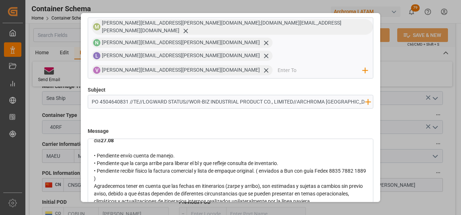
scroll to position [72, 0]
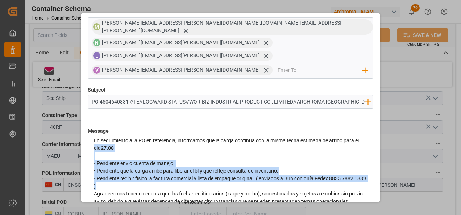
drag, startPoint x: 116, startPoint y: 134, endPoint x: 93, endPoint y: 113, distance: 31.5
click at [93, 117] on div "Buen dia Estimado cliente En seguimiento a la PO en referencia, informamos que …" at bounding box center [230, 179] width 284 height 124
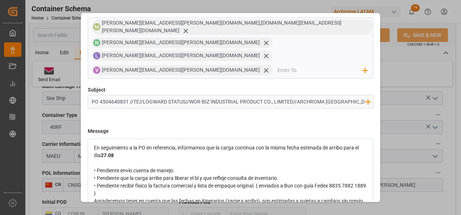
drag, startPoint x: 93, startPoint y: 113, endPoint x: 96, endPoint y: 120, distance: 7.3
click at [93, 124] on div "Buen dia Estimado cliente En seguimiento a la PO en referencia, informamos que …" at bounding box center [230, 186] width 284 height 124
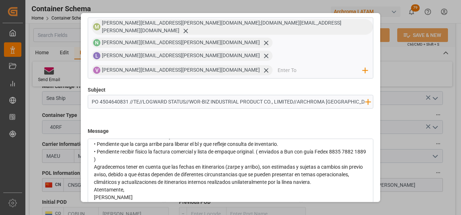
scroll to position [43, 0]
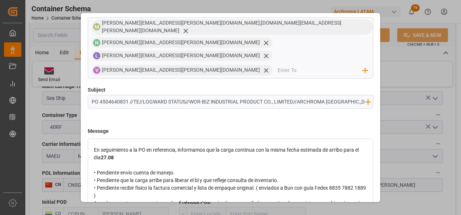
drag, startPoint x: 93, startPoint y: 140, endPoint x: 102, endPoint y: 151, distance: 14.6
click at [102, 150] on div "Buen dia Estimado cliente En seguimiento a la PO en referencia, informamos que …" at bounding box center [230, 188] width 284 height 124
drag, startPoint x: 95, startPoint y: 139, endPoint x: 108, endPoint y: 151, distance: 17.4
click at [108, 170] on span "• Pendiente envío cuenta de manejo. • Pendiente que la carga arribe para libera…" at bounding box center [230, 184] width 273 height 29
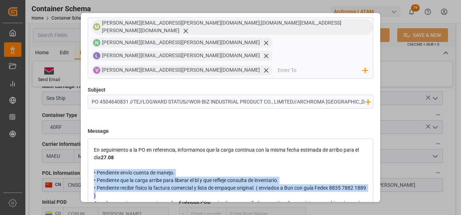
drag, startPoint x: 93, startPoint y: 140, endPoint x: 110, endPoint y: 161, distance: 27.0
click at [110, 169] on div "• Pendiente envío cuenta de manejo. • Pendiente que la carga arribe para libera…" at bounding box center [231, 184] width 274 height 30
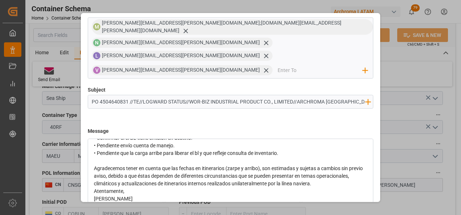
scroll to position [79, 0]
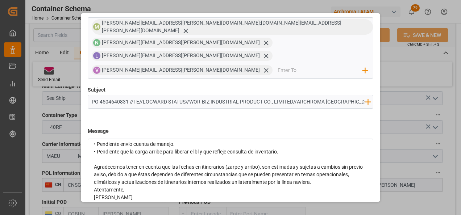
click at [350, 163] on div "Agradecemos tener en cuenta que las fechas en itinerarios (zarpe y arribo), son…" at bounding box center [231, 174] width 274 height 23
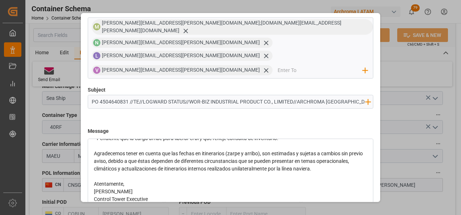
scroll to position [98, 0]
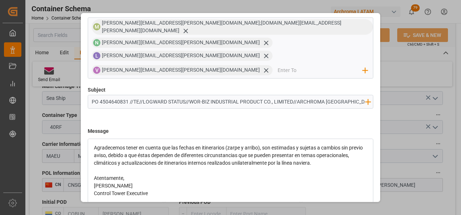
click at [187, 175] on div "Atentamente," at bounding box center [231, 179] width 274 height 8
click at [169, 145] on span "Agradecemos tener en cuenta que las fechas en itinerarios (zarpe y arribo), son…" at bounding box center [229, 155] width 270 height 21
click at [168, 167] on div "rdw-editor" at bounding box center [231, 171] width 274 height 8
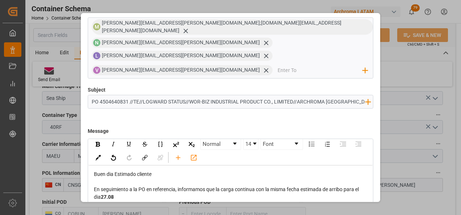
scroll to position [0, 0]
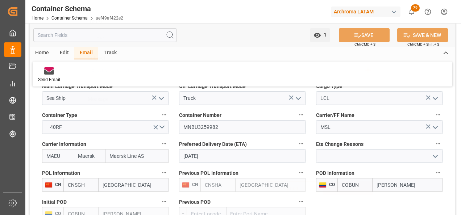
scroll to position [39, 0]
click at [69, 16] on link "Container Schema" at bounding box center [69, 18] width 36 height 5
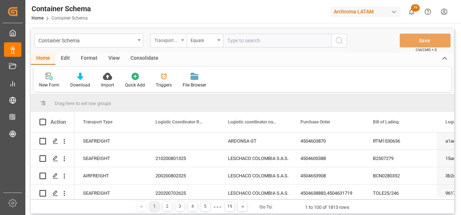
click at [173, 42] on div "Transport Type" at bounding box center [166, 39] width 25 height 8
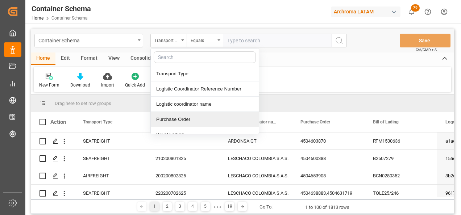
click at [192, 116] on div "Purchase Order" at bounding box center [205, 119] width 108 height 15
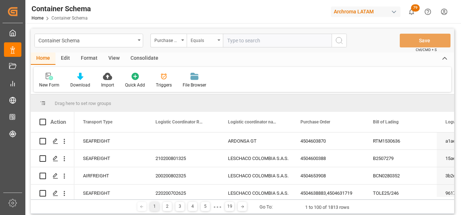
click at [203, 41] on div "Equals" at bounding box center [202, 39] width 25 height 8
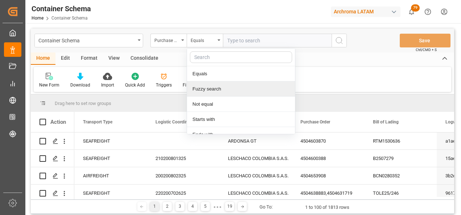
click at [218, 86] on div "Fuzzy search" at bounding box center [241, 88] width 108 height 15
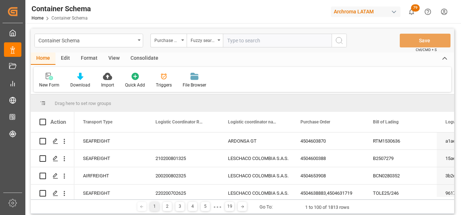
paste input "4504634071"
type input "4504634071"
click at [336, 42] on circle "search button" at bounding box center [339, 40] width 6 height 6
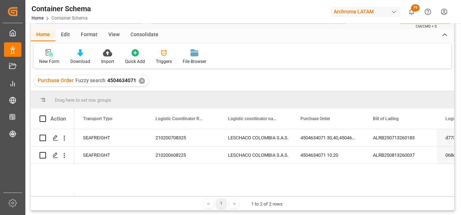
scroll to position [36, 0]
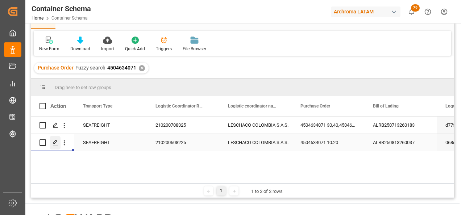
click at [57, 143] on icon "Press SPACE to select this row." at bounding box center [56, 143] width 6 height 6
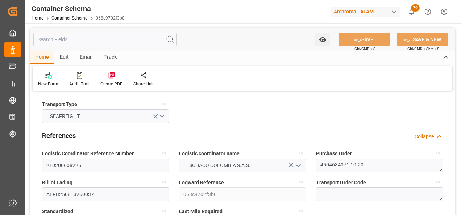
type input "0"
type input "3"
type input "2"
type input "17"
type input "2040"
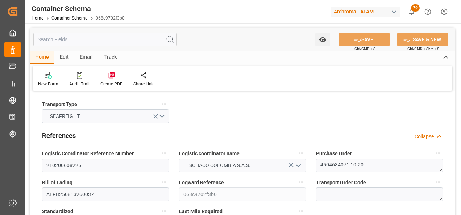
type input "2137.92"
type input "MSC"
type input "Mediterranean Shipping Company"
type input "DEBRV"
type input "COCTG"
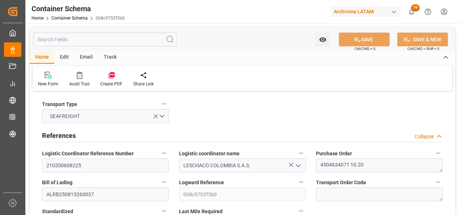
type input "COCTG"
type input "9251705"
type input "9227338"
type input "[DATE] 20:00"
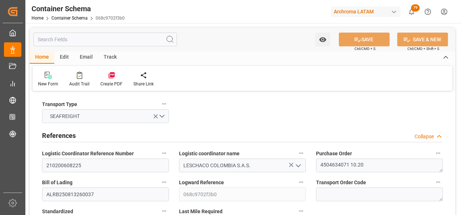
type input "[DATE]"
type input "[DATE] 00:00"
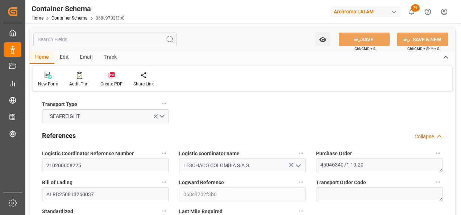
type input "[DATE] 00:00"
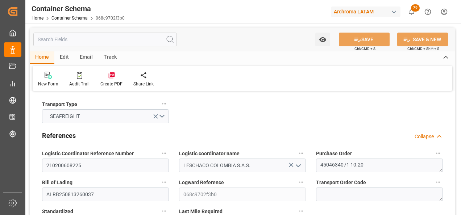
type input "[DATE] 00:00"
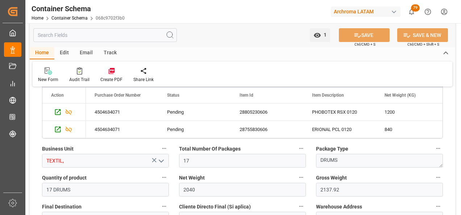
scroll to position [435, 0]
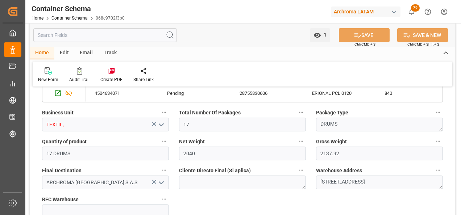
click at [162, 128] on icon "open menu" at bounding box center [161, 125] width 9 height 9
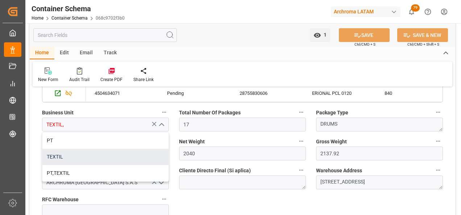
click at [107, 152] on div "TEXTIL" at bounding box center [105, 157] width 126 height 16
type input "TEXTIL"
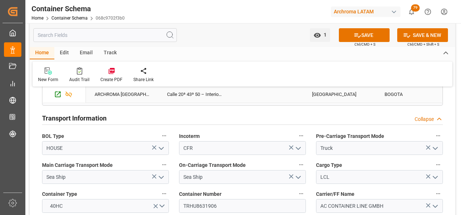
scroll to position [652, 0]
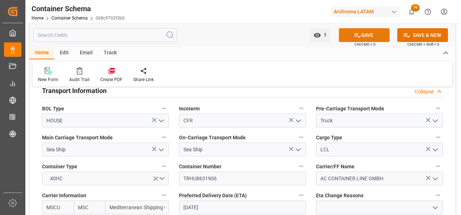
click at [358, 38] on icon at bounding box center [357, 36] width 8 height 8
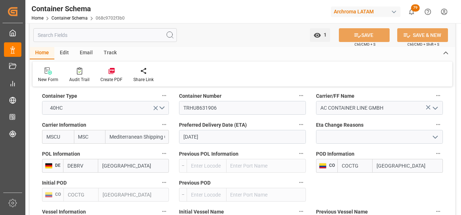
scroll to position [724, 0]
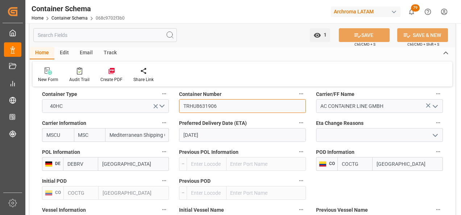
click at [198, 104] on input "TRHU8631906" at bounding box center [242, 106] width 127 height 14
click at [95, 51] on div "Email" at bounding box center [86, 53] width 24 height 12
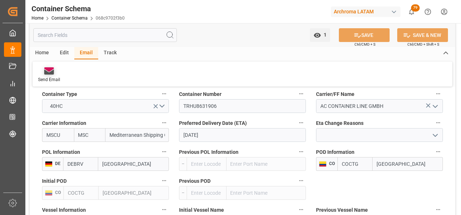
click at [39, 76] on div "Send Email" at bounding box center [49, 75] width 33 height 16
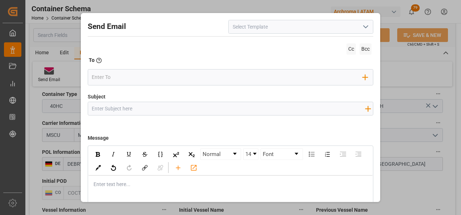
click at [204, 109] on input "Subject" at bounding box center [228, 108] width 281 height 13
paste input "RE: PO 4504634071 10,20 //CONFIRMACION DE ZARPE/ARCHROMA MANAGEMENT GMBH / ARCH…"
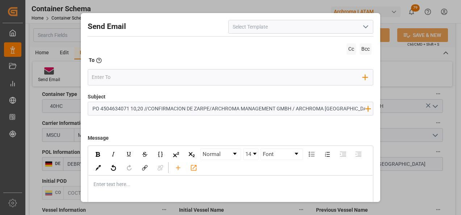
scroll to position [0, 0]
click at [156, 106] on input "RE: PO 4504634071 10,20 //CONFIRMACION DE ZARPE/ARCHROMA MANAGEMENT GMBH / ARCH…" at bounding box center [228, 108] width 281 height 13
type input "RE: PO 4504634071 10,20 //STATUS LOGWARD/ARCHROMA MANAGEMENT GMBH / ARCHROMA [G…"
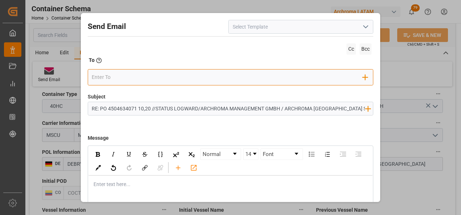
click at [152, 78] on input "email" at bounding box center [227, 77] width 271 height 11
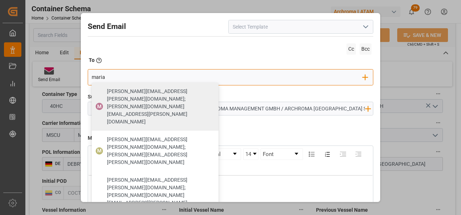
type input "maria"
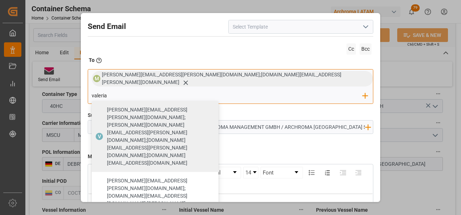
type input "valeria"
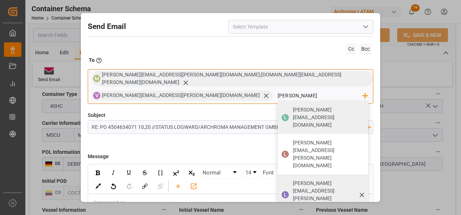
type input "[PERSON_NAME]"
click at [290, 177] on div "[PERSON_NAME][EMAIL_ADDRESS][PERSON_NAME][DOMAIN_NAME]" at bounding box center [327, 194] width 75 height 35
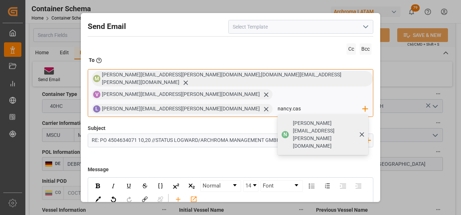
type input "nancy.cas"
click at [277, 114] on div "N [PERSON_NAME][EMAIL_ADDRESS][PERSON_NAME][DOMAIN_NAME]" at bounding box center [322, 134] width 91 height 41
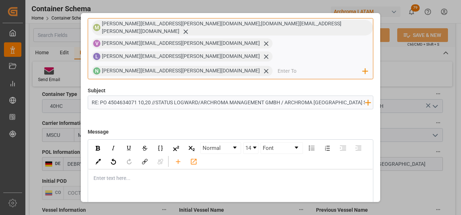
scroll to position [52, 0]
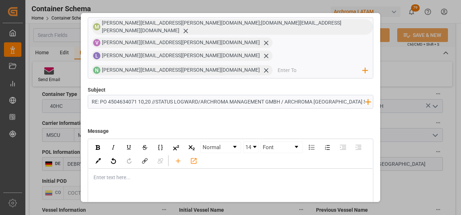
click at [173, 174] on div "rdw-editor" at bounding box center [231, 178] width 274 height 8
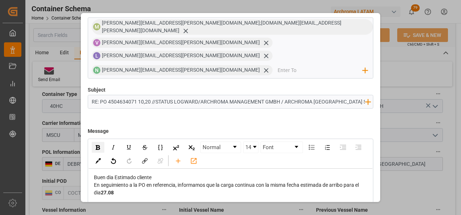
click at [186, 174] on div "Buen dia Estimado cliente" at bounding box center [231, 178] width 274 height 8
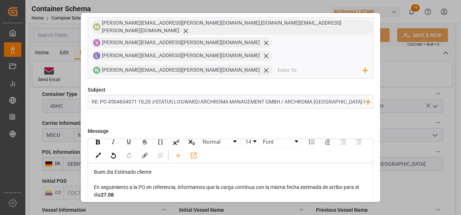
scroll to position [7, 0]
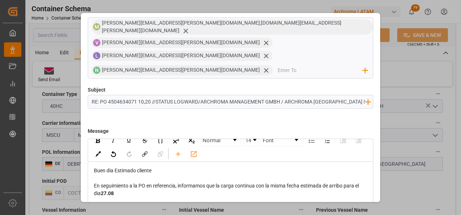
click at [127, 182] on div "En seguimiento a la PO en referencia, informamos que la carga continua con la m…" at bounding box center [231, 189] width 274 height 15
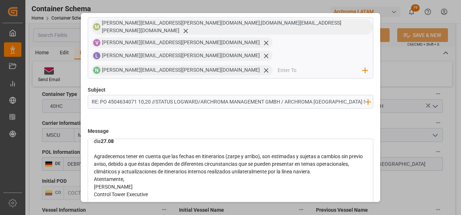
scroll to position [60, 0]
click at [349, 152] on div "Agradecemos tener en cuenta que las fechas en itinerarios (zarpe y arribo), son…" at bounding box center [231, 163] width 274 height 23
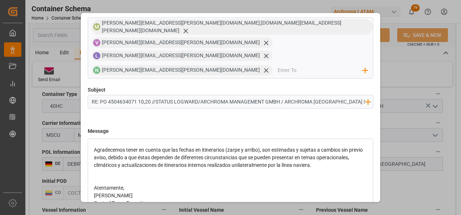
scroll to position [75, 0]
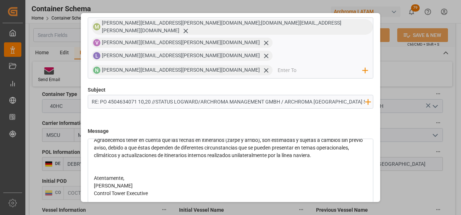
click at [187, 175] on div "Atentamente," at bounding box center [231, 179] width 274 height 8
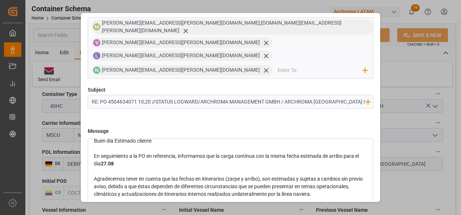
scroll to position [36, 0]
click at [150, 153] on div "En seguimiento a la PO en referencia, informamos que la carga continua con la m…" at bounding box center [231, 160] width 274 height 15
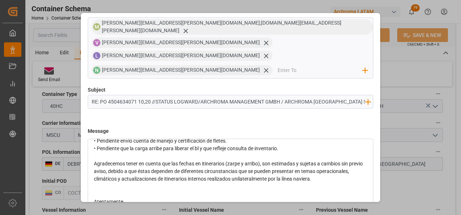
scroll to position [33, 0]
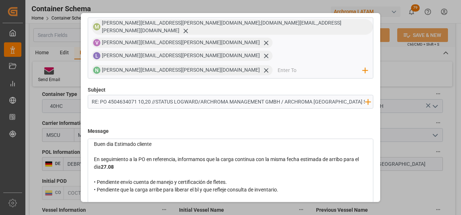
click at [168, 179] on span "• Pendiente envío cuenta de manejo y certificación de fletes. • Pendiente que l…" at bounding box center [186, 185] width 184 height 13
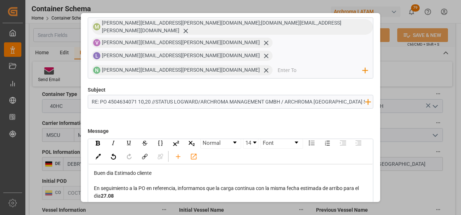
scroll to position [0, 0]
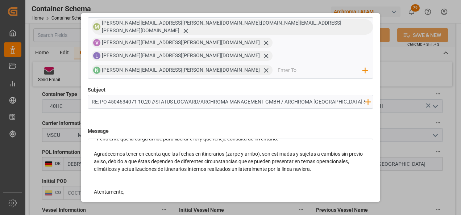
drag, startPoint x: 113, startPoint y: 168, endPoint x: 109, endPoint y: 121, distance: 47.6
click at [109, 121] on div "Buen dia Estimado cliente En seguimiento a la PO en referencia, informamos que …" at bounding box center [231, 153] width 274 height 129
click at [116, 151] on span "Agradecemos tener en cuenta que las fechas en itinerarios (zarpe y arribo), son…" at bounding box center [229, 161] width 270 height 21
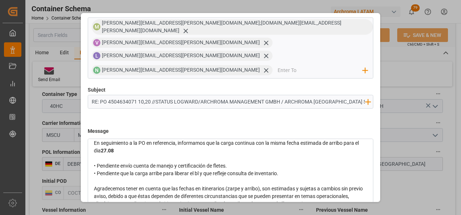
scroll to position [12, 0]
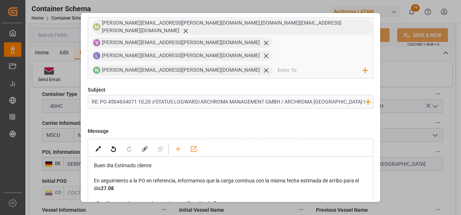
click at [114, 185] on span "27.08" at bounding box center [107, 188] width 13 height 6
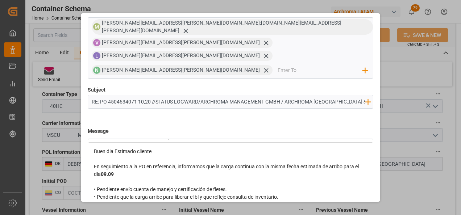
scroll to position [0, 0]
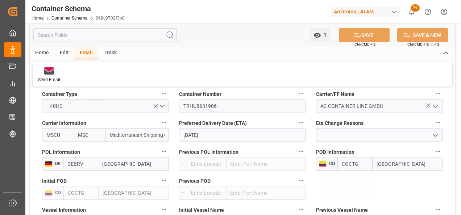
scroll to position [39, 0]
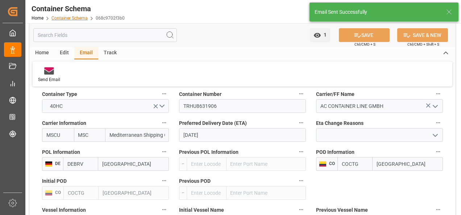
click at [75, 20] on link "Container Schema" at bounding box center [69, 18] width 36 height 5
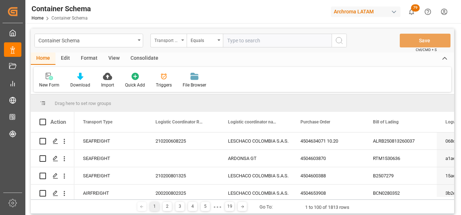
click at [163, 40] on div "Transport Type" at bounding box center [166, 39] width 25 height 8
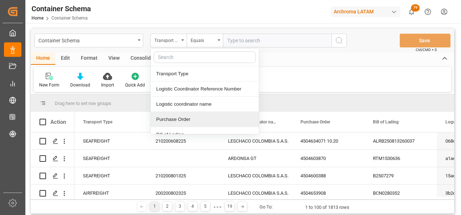
click at [183, 117] on div "Purchase Order" at bounding box center [205, 119] width 108 height 15
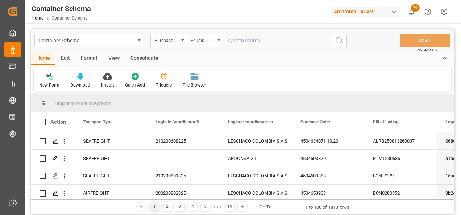
click at [200, 39] on div "Equals" at bounding box center [202, 39] width 25 height 8
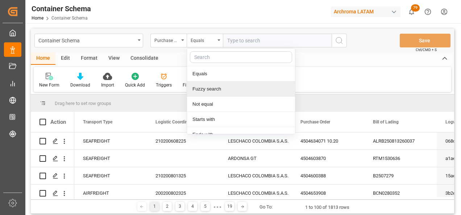
click at [216, 93] on div "Fuzzy search" at bounding box center [241, 88] width 108 height 15
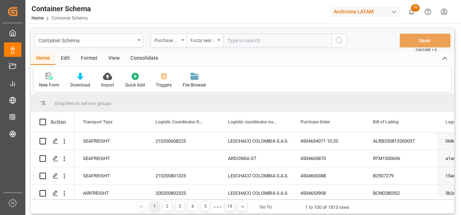
paste input "4504648998"
type input "4504648998"
click at [332, 43] on button "search button" at bounding box center [338, 41] width 15 height 14
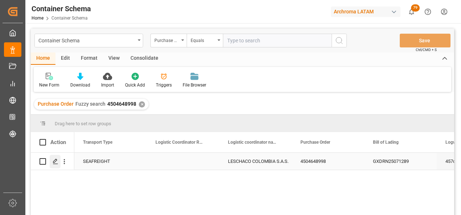
click at [57, 159] on icon "Press SPACE to select this row." at bounding box center [56, 162] width 6 height 6
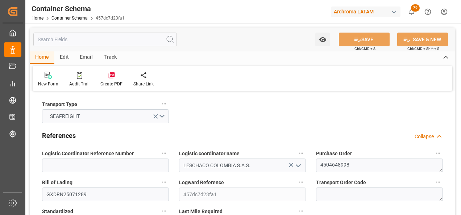
type input "0"
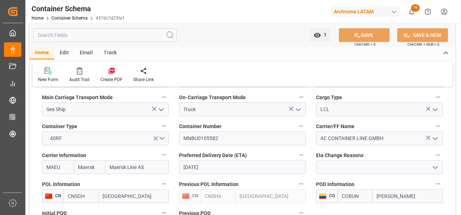
scroll to position [688, 0]
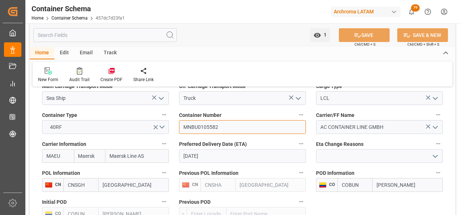
click at [209, 125] on input "MNBU0105582" at bounding box center [242, 127] width 127 height 14
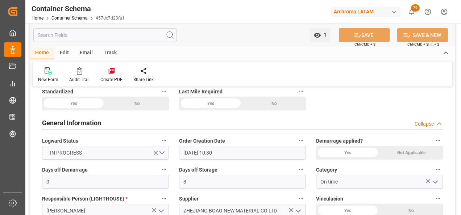
scroll to position [109, 0]
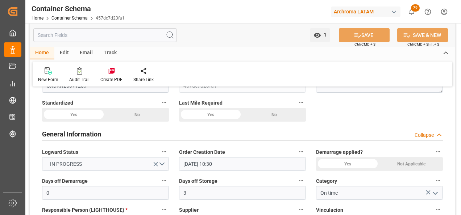
click at [89, 49] on div "Email" at bounding box center [86, 53] width 24 height 12
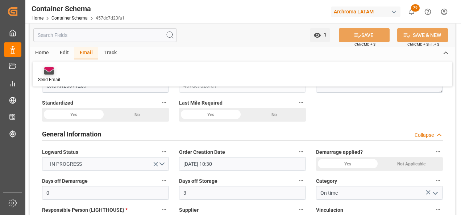
click at [53, 72] on icon at bounding box center [49, 72] width 10 height 5
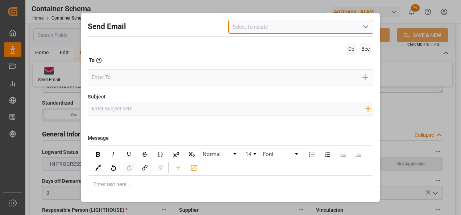
scroll to position [36, 0]
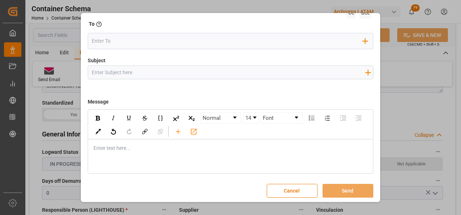
click at [122, 151] on div "rdw-editor" at bounding box center [231, 148] width 274 height 8
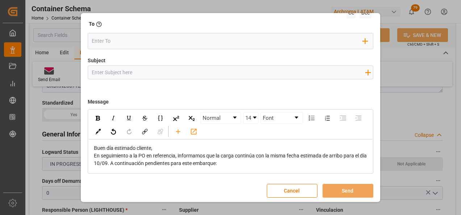
click at [162, 148] on div "Buen día estimado cliente," at bounding box center [231, 148] width 274 height 8
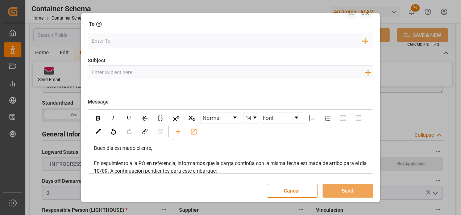
click at [133, 75] on input "Subject" at bounding box center [228, 72] width 281 height 13
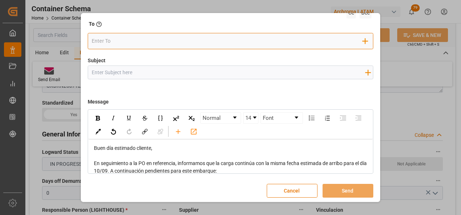
click at [114, 37] on input "email" at bounding box center [227, 40] width 271 height 11
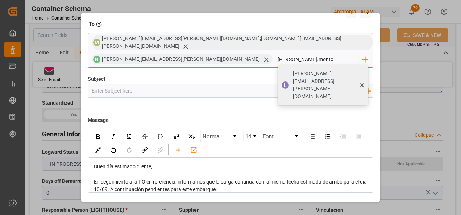
click at [293, 70] on span "[PERSON_NAME][EMAIL_ADDRESS][PERSON_NAME][DOMAIN_NAME]" at bounding box center [328, 85] width 70 height 30
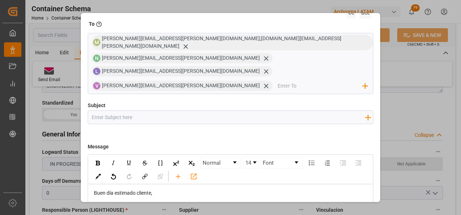
click at [215, 111] on input "Subject" at bounding box center [228, 117] width 281 height 13
click at [210, 111] on input "Subject" at bounding box center [228, 117] width 281 height 13
paste input "PO 4504648998//TE//LOGWARD STATUS//ZHEJIANG BOAO NEW MATERIAL CO,LTD//ARCHROMA …"
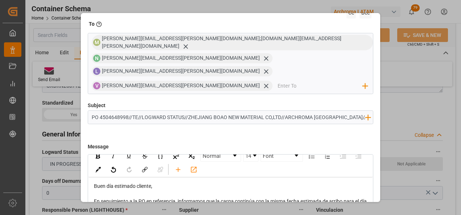
click at [267, 198] on div "En seguimiento a la PO en referencia, informamos que la carga continúa con la m…" at bounding box center [231, 205] width 274 height 15
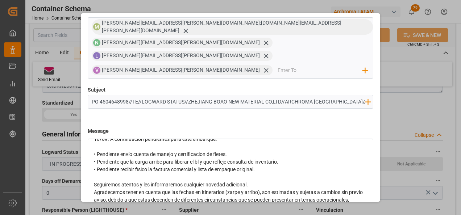
scroll to position [74, 0]
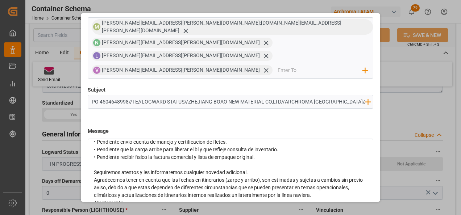
click at [259, 169] on div "Seguiremos atentos y les informaremos cualquier novedad adicional." at bounding box center [231, 173] width 274 height 8
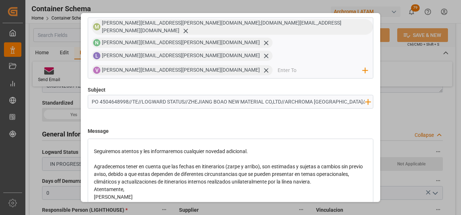
scroll to position [106, 0]
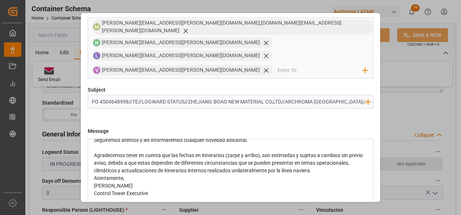
click at [352, 152] on div "Agradecemos tener en cuenta que las fechas en itinerarios (zarpe y arribo), son…" at bounding box center [231, 163] width 274 height 23
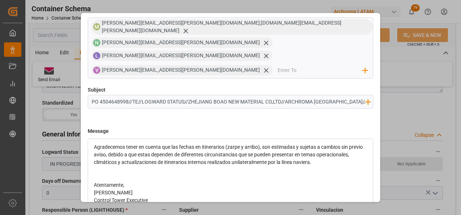
scroll to position [121, 0]
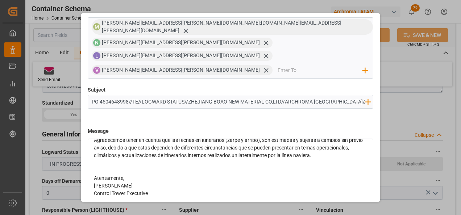
click at [183, 175] on div "Atentamente," at bounding box center [231, 179] width 274 height 8
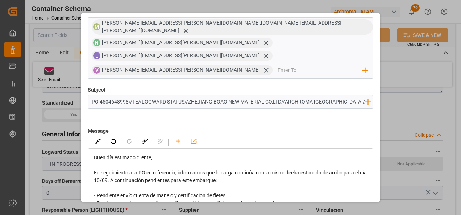
scroll to position [0, 0]
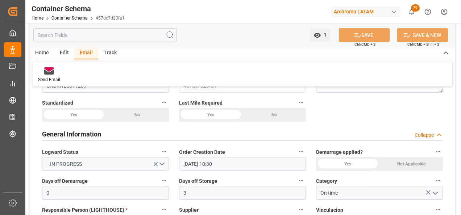
scroll to position [39, 0]
click at [63, 18] on link "Container Schema" at bounding box center [69, 18] width 36 height 5
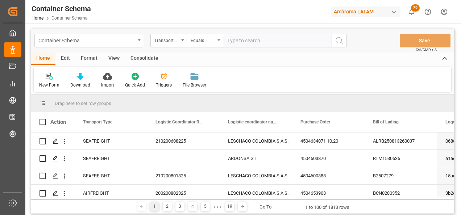
drag, startPoint x: 165, startPoint y: 42, endPoint x: 168, endPoint y: 48, distance: 6.5
click at [166, 41] on div "Transport Type" at bounding box center [166, 39] width 25 height 8
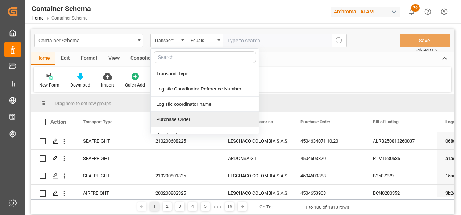
click at [179, 117] on div "Purchase Order" at bounding box center [205, 119] width 108 height 15
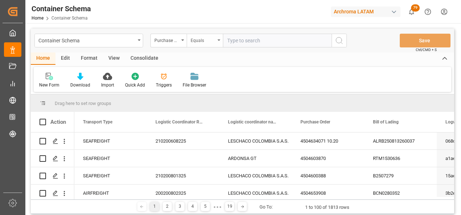
click at [194, 42] on div "Equals" at bounding box center [202, 39] width 25 height 8
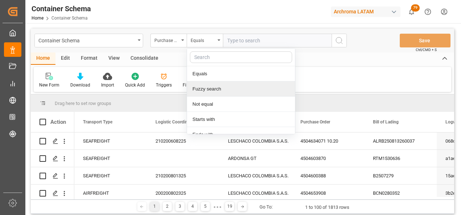
click at [209, 92] on div "Fuzzy search" at bounding box center [241, 88] width 108 height 15
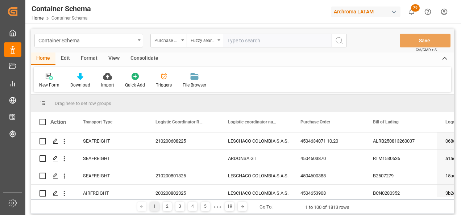
paste input "4504632776"
click at [335, 45] on icon "search button" at bounding box center [339, 40] width 9 height 9
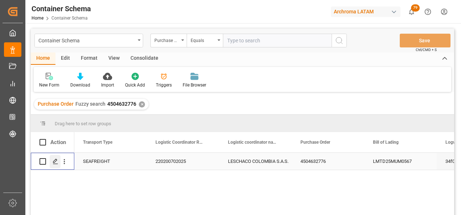
click at [55, 163] on icon "Press SPACE to select this row." at bounding box center [56, 162] width 6 height 6
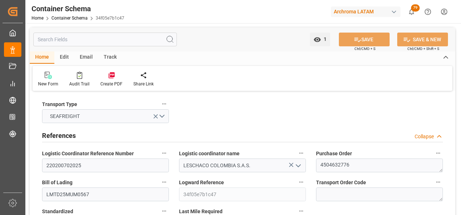
click at [85, 54] on div "Email" at bounding box center [86, 57] width 24 height 12
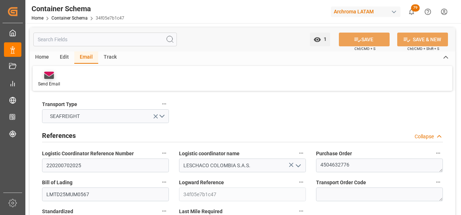
click at [55, 80] on div "Send Email" at bounding box center [49, 79] width 33 height 16
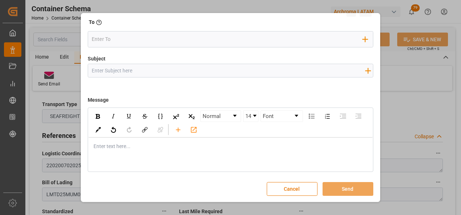
scroll to position [39, 0]
click at [143, 145] on div "rdw-editor" at bounding box center [231, 146] width 274 height 8
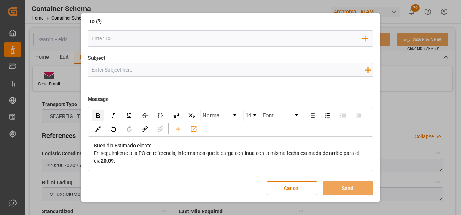
click at [168, 147] on div "Buen dia Estimado cliente" at bounding box center [231, 146] width 274 height 8
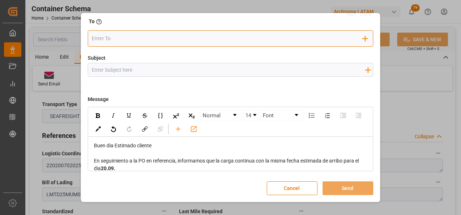
click at [117, 43] on input "email" at bounding box center [227, 38] width 271 height 11
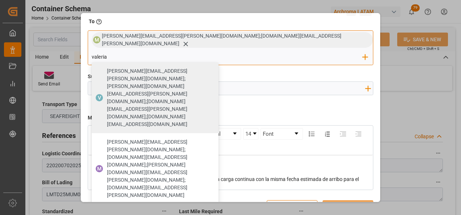
click at [213, 209] on span "[PERSON_NAME][EMAIL_ADDRESS][PERSON_NAME][DOMAIN_NAME]" at bounding box center [160, 216] width 106 height 15
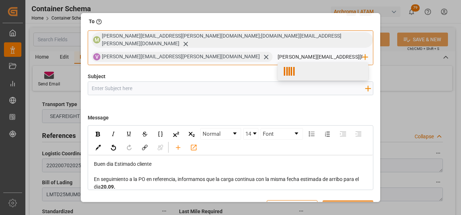
click at [277, 71] on div at bounding box center [322, 71] width 91 height 18
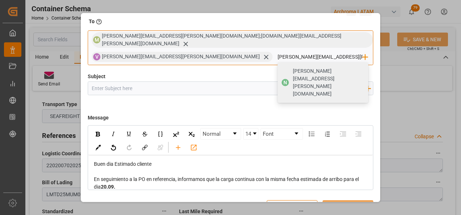
click at [290, 71] on div "[PERSON_NAME][EMAIL_ADDRESS][PERSON_NAME][DOMAIN_NAME]" at bounding box center [327, 82] width 75 height 35
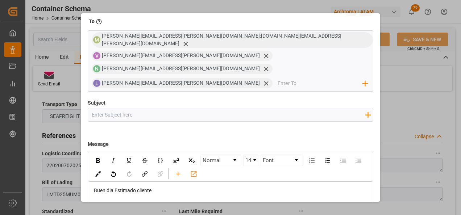
click at [173, 108] on input "Subject" at bounding box center [228, 114] width 281 height 13
paste input "PO 4504632776//TE//LOGWARD STATUS//PRIORIDAD//ARCHROMA [GEOGRAPHIC_DATA]//ARCHR…"
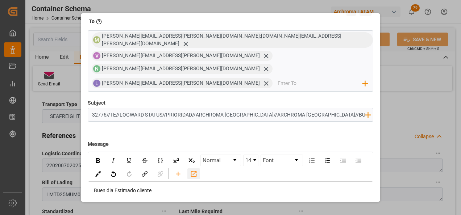
scroll to position [7, 0]
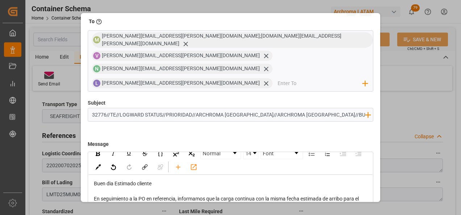
click at [159, 195] on div "En seguimiento a la PO en referencia, informamos que la carga continua con la m…" at bounding box center [231, 202] width 274 height 15
click at [106, 204] on span "20.09." at bounding box center [108, 207] width 14 height 6
click at [104, 204] on span "20.09." at bounding box center [108, 207] width 14 height 6
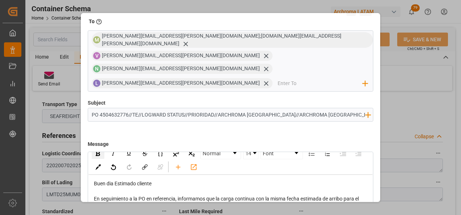
drag, startPoint x: 102, startPoint y: 175, endPoint x: 107, endPoint y: 175, distance: 5.1
click at [107, 204] on span "20.09." at bounding box center [108, 207] width 14 height 6
click at [141, 195] on div "En seguimiento a la PO en referencia, informamos que la carga continua con la m…" at bounding box center [231, 202] width 274 height 15
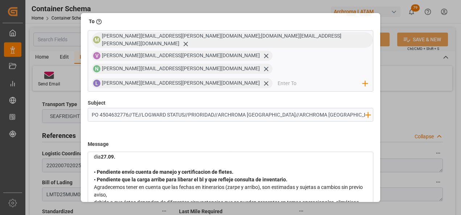
scroll to position [60, 0]
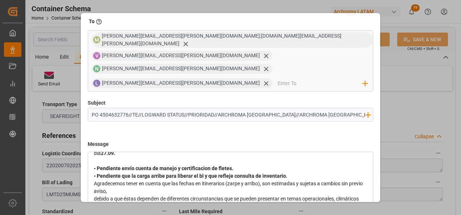
click at [300, 172] on div "• Pendiente que la carga arribe para liberar el bl y que refleje consulta de in…" at bounding box center [231, 176] width 274 height 8
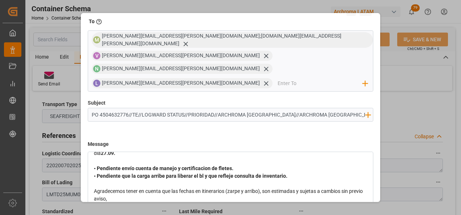
click at [94, 204] on span "debido a que éstas dependen de diferentes circunstancias que se pueden presenta…" at bounding box center [226, 207] width 265 height 6
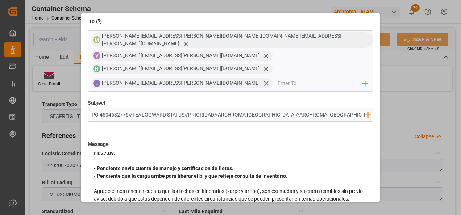
click at [95, 188] on span "Agradecemos tener en cuenta que las fechas en itinerarios (zarpe y arribo), son…" at bounding box center [229, 198] width 270 height 21
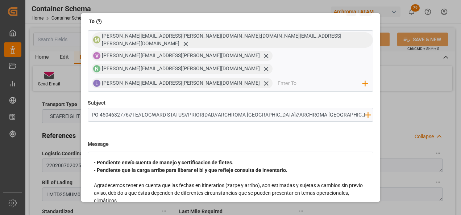
scroll to position [68, 0]
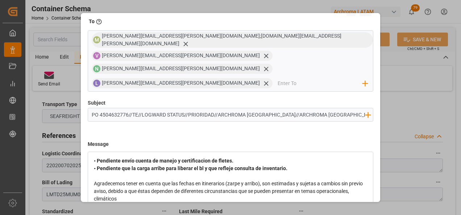
click at [93, 175] on div "Buen dia Estimado cliente En seguimiento a la PO en referencia, informamos que …" at bounding box center [230, 164] width 274 height 91
click at [96, 204] on span "y actualizaciones de itinerarios internos realizados unilateralmente por la lín…" at bounding box center [190, 207] width 192 height 6
click at [95, 204] on span "y actualizaciones de itinerarios internos realizados unilateralmente por la lín…" at bounding box center [190, 207] width 192 height 6
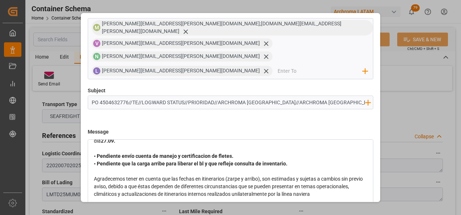
scroll to position [52, 0]
click at [354, 175] on div "Agradecemos tener en cuenta que las fechas en itinerarios (zarpe y arribo), son…" at bounding box center [231, 186] width 274 height 23
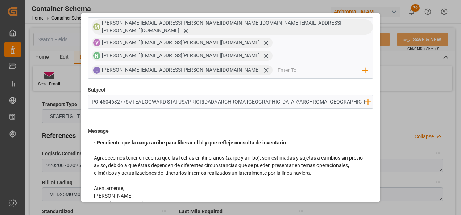
scroll to position [91, 0]
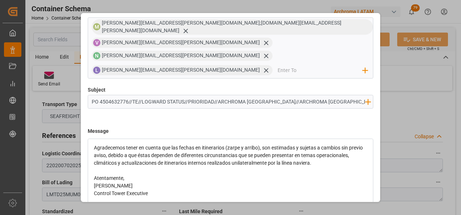
click at [145, 175] on div "Atentamente," at bounding box center [231, 179] width 274 height 8
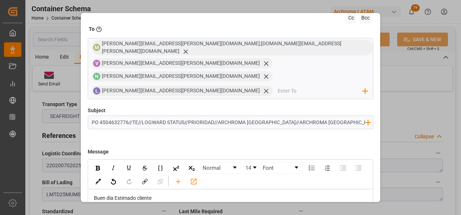
scroll to position [0, 0]
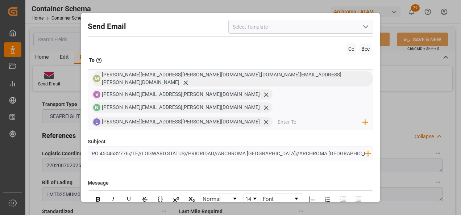
click at [328, 147] on input "PO 4504632776//TE//LOGWARD STATUS//PRIORIDAD//ARCHROMA [GEOGRAPHIC_DATA]//ARCHR…" at bounding box center [228, 153] width 281 height 13
drag, startPoint x: 354, startPoint y: 120, endPoint x: 350, endPoint y: 121, distance: 4.5
click at [350, 147] on input "PO 4504632776//TE//LOGWARD STATUS//PRIORIDAD//ARCHROMA [GEOGRAPHIC_DATA]//ARCHR…" at bounding box center [228, 153] width 281 height 13
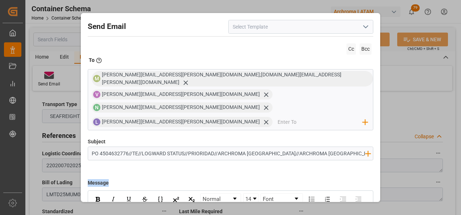
drag, startPoint x: 378, startPoint y: 133, endPoint x: 379, endPoint y: 146, distance: 13.4
click at [379, 146] on div "Send Email Cc Bcc To Enter the TO Email address M [PERSON_NAME][EMAIL_ADDRESS][…" at bounding box center [230, 107] width 299 height 189
drag, startPoint x: 379, startPoint y: 146, endPoint x: 371, endPoint y: 149, distance: 8.0
click at [371, 149] on div "Send Email Cc Bcc To Enter the TO Email address M [PERSON_NAME][EMAIL_ADDRESS][…" at bounding box center [231, 149] width 296 height 269
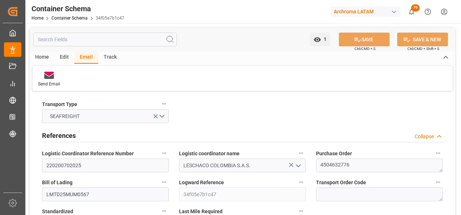
scroll to position [39, 0]
click at [75, 17] on link "Container Schema" at bounding box center [69, 18] width 36 height 5
